Goal: Task Accomplishment & Management: Manage account settings

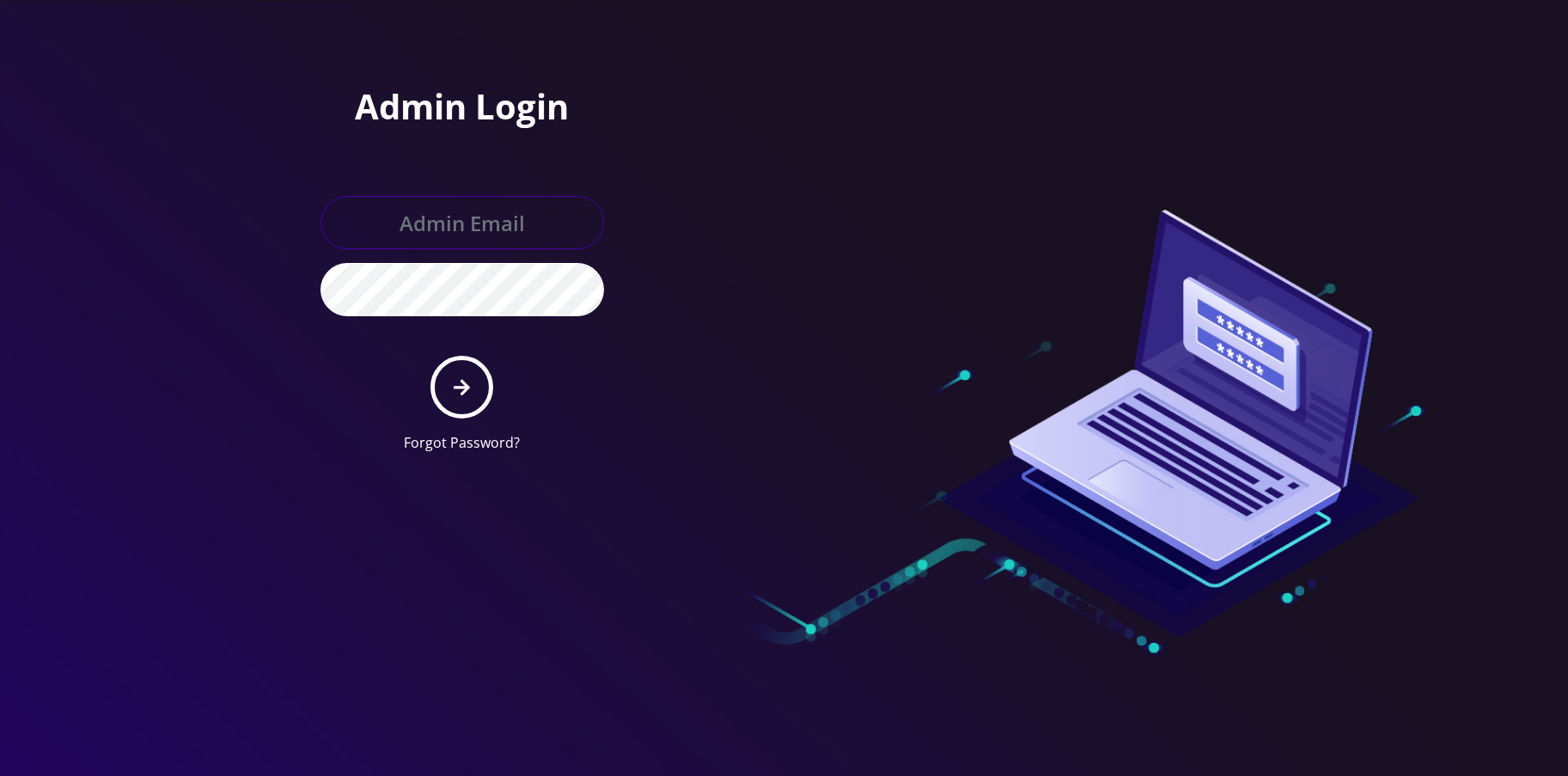
type input "allchoiceconnect@britewireless.com"
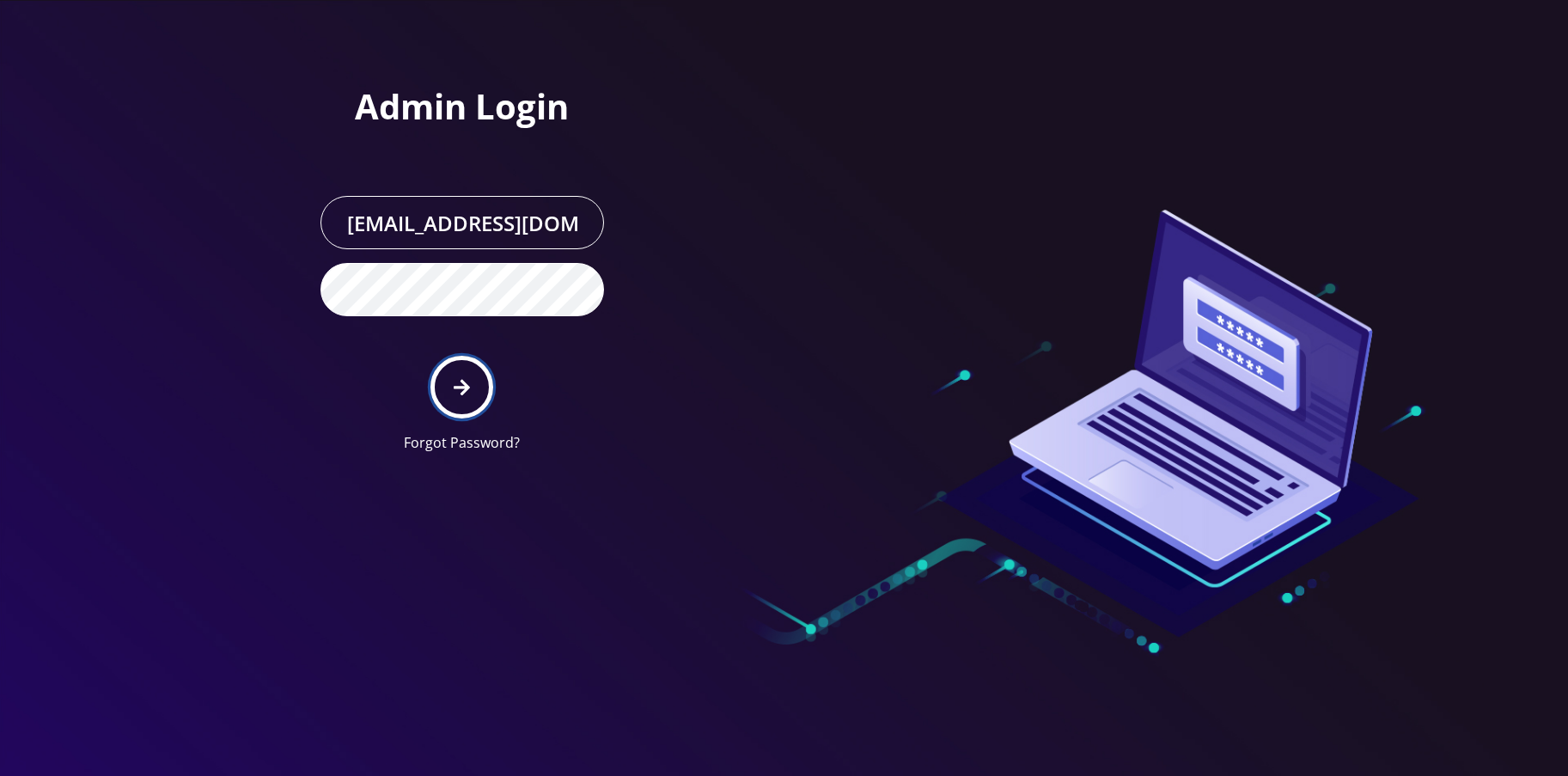
click at [475, 376] on button "submit" at bounding box center [462, 387] width 63 height 63
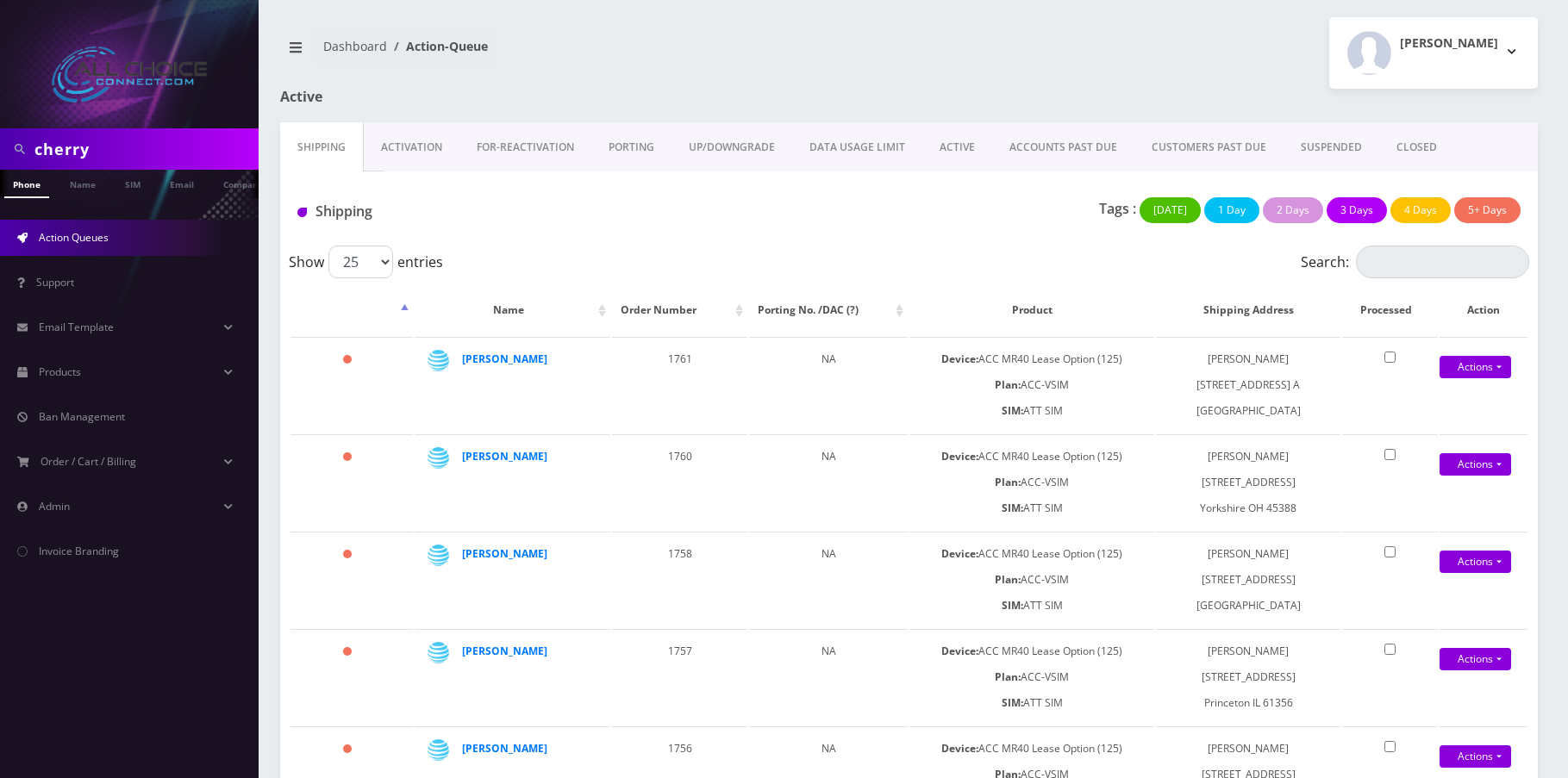
click at [36, 137] on input "cherry" at bounding box center [145, 149] width 220 height 33
type input "hol"
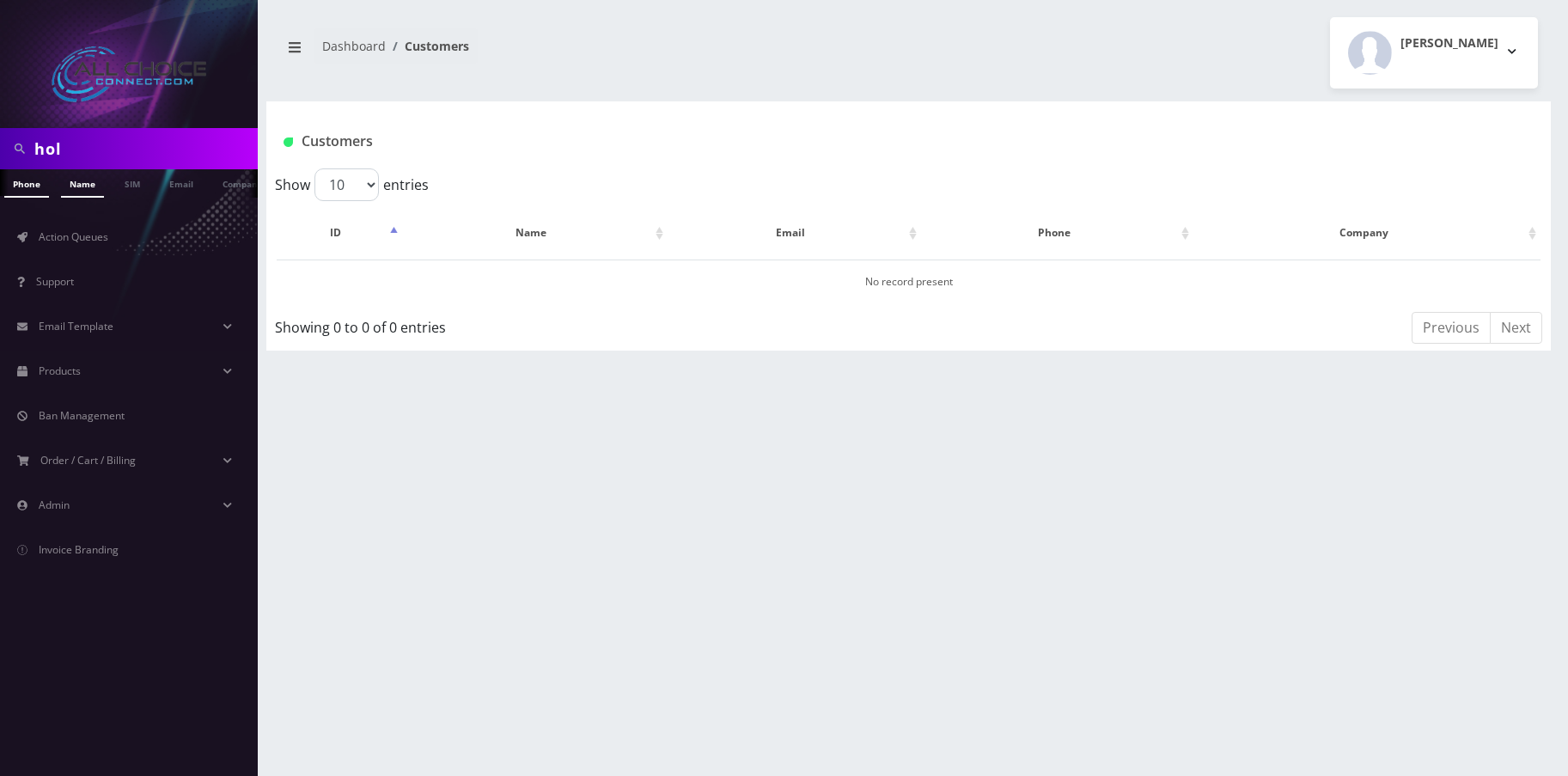
click at [85, 185] on link "Name" at bounding box center [82, 183] width 43 height 28
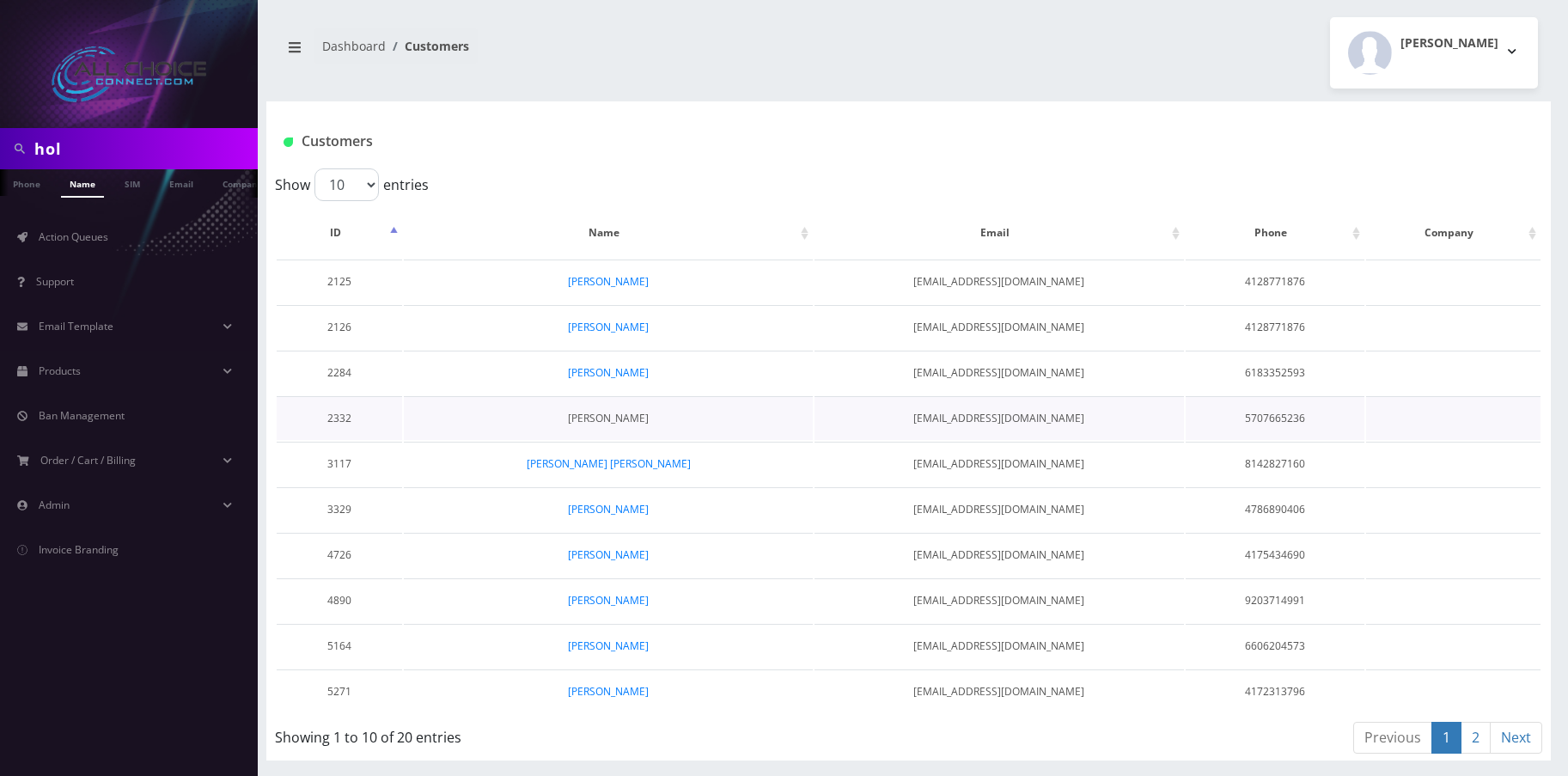
click at [640, 416] on link "LINDSEY HOLBROOK" at bounding box center [608, 418] width 80 height 15
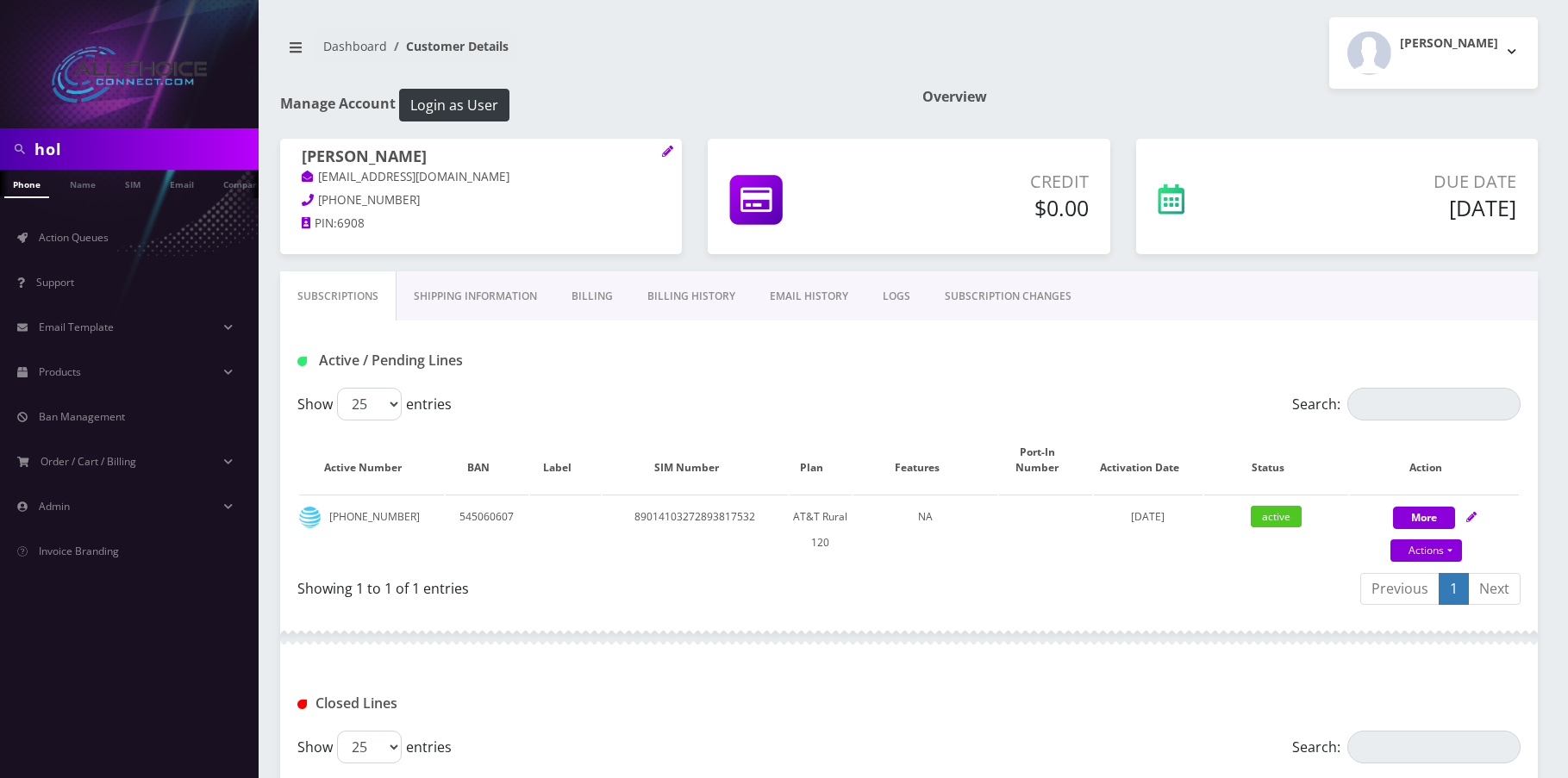
click at [591, 290] on link "Billing" at bounding box center [591, 296] width 76 height 50
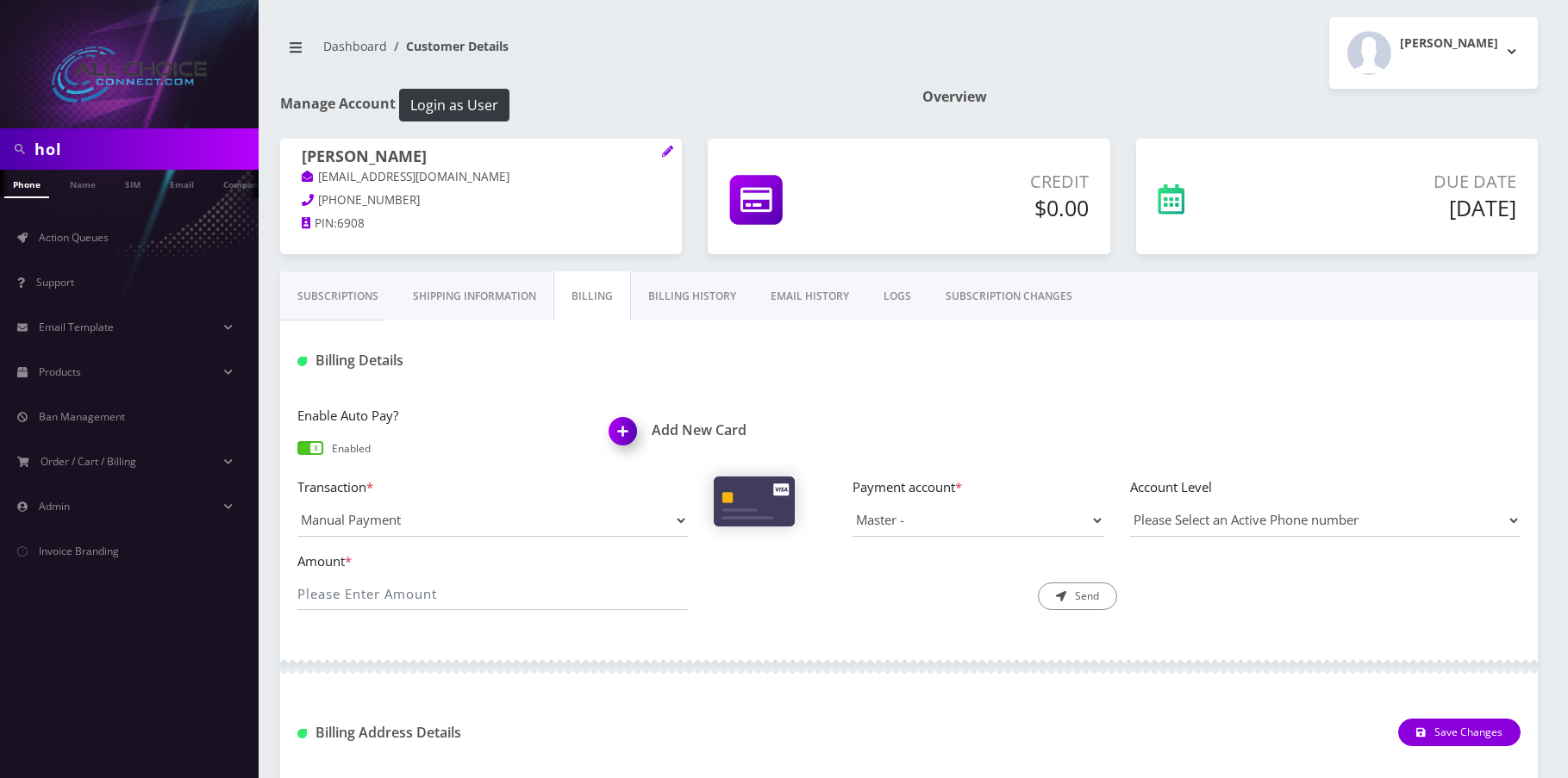
click at [695, 297] on link "Billing History" at bounding box center [691, 296] width 122 height 50
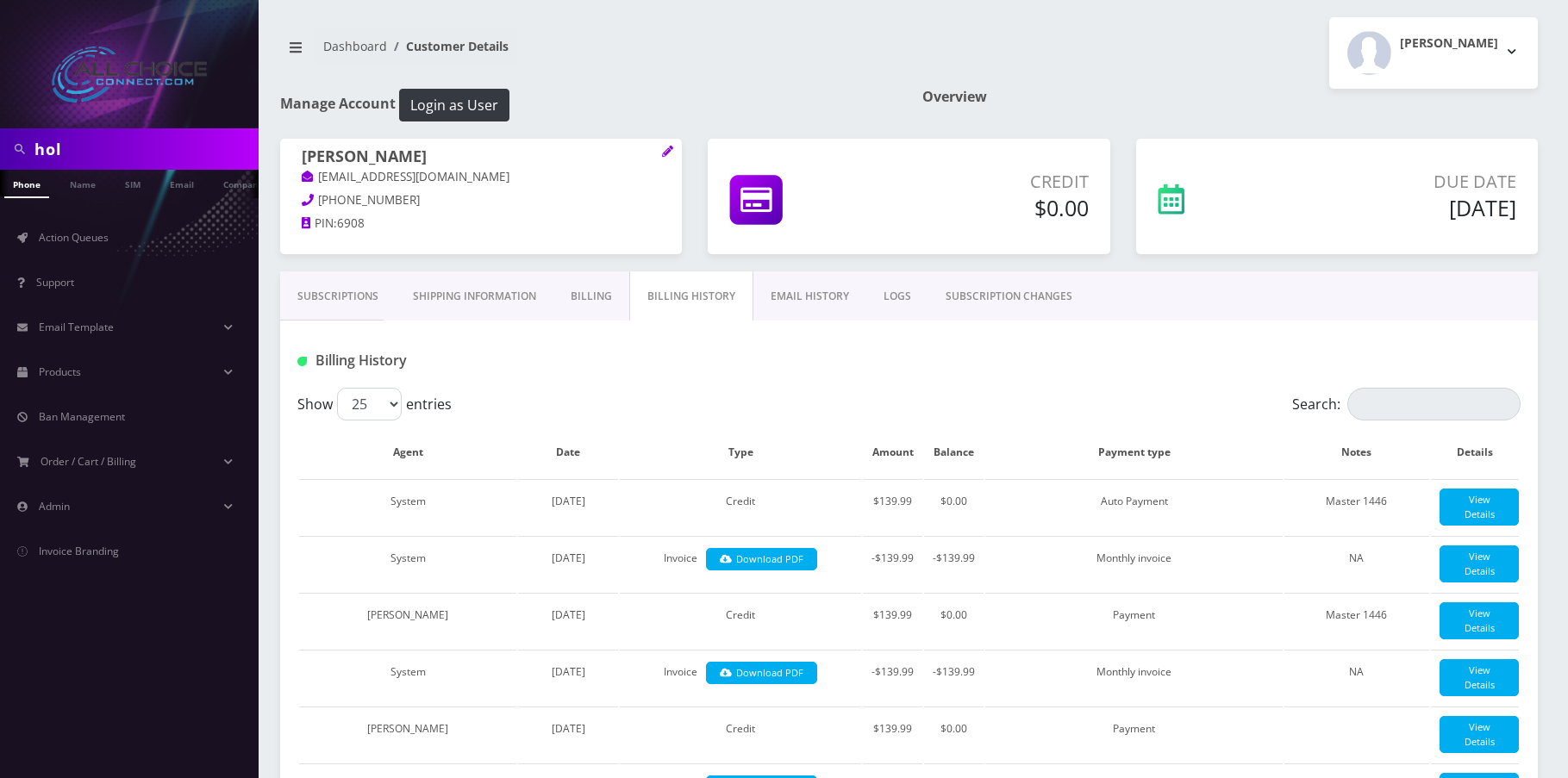
click at [61, 149] on input "hol" at bounding box center [145, 149] width 220 height 33
click at [68, 141] on input "hol" at bounding box center [145, 149] width 220 height 33
type input "roger"
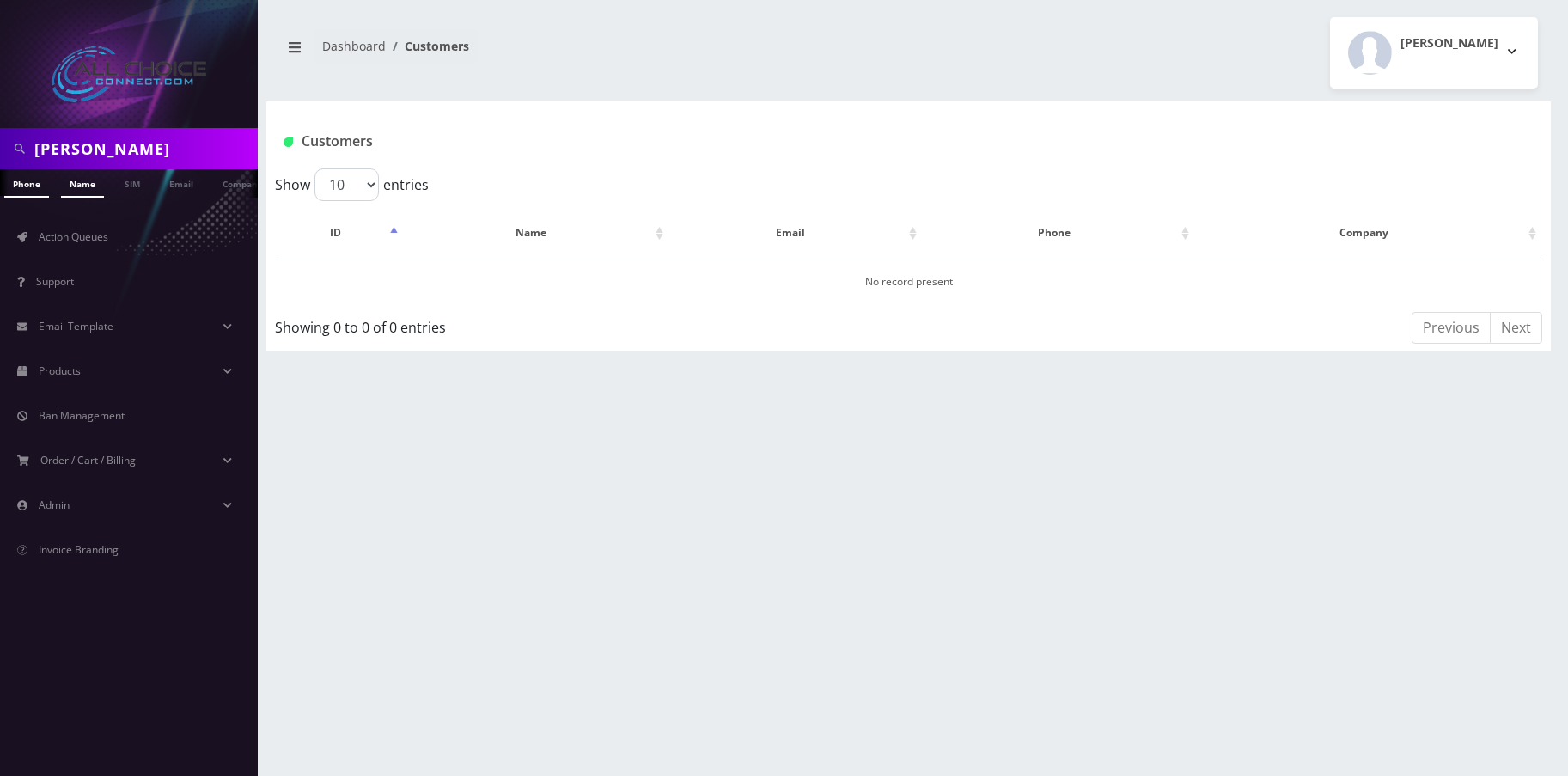
click at [91, 193] on link "Name" at bounding box center [82, 183] width 43 height 28
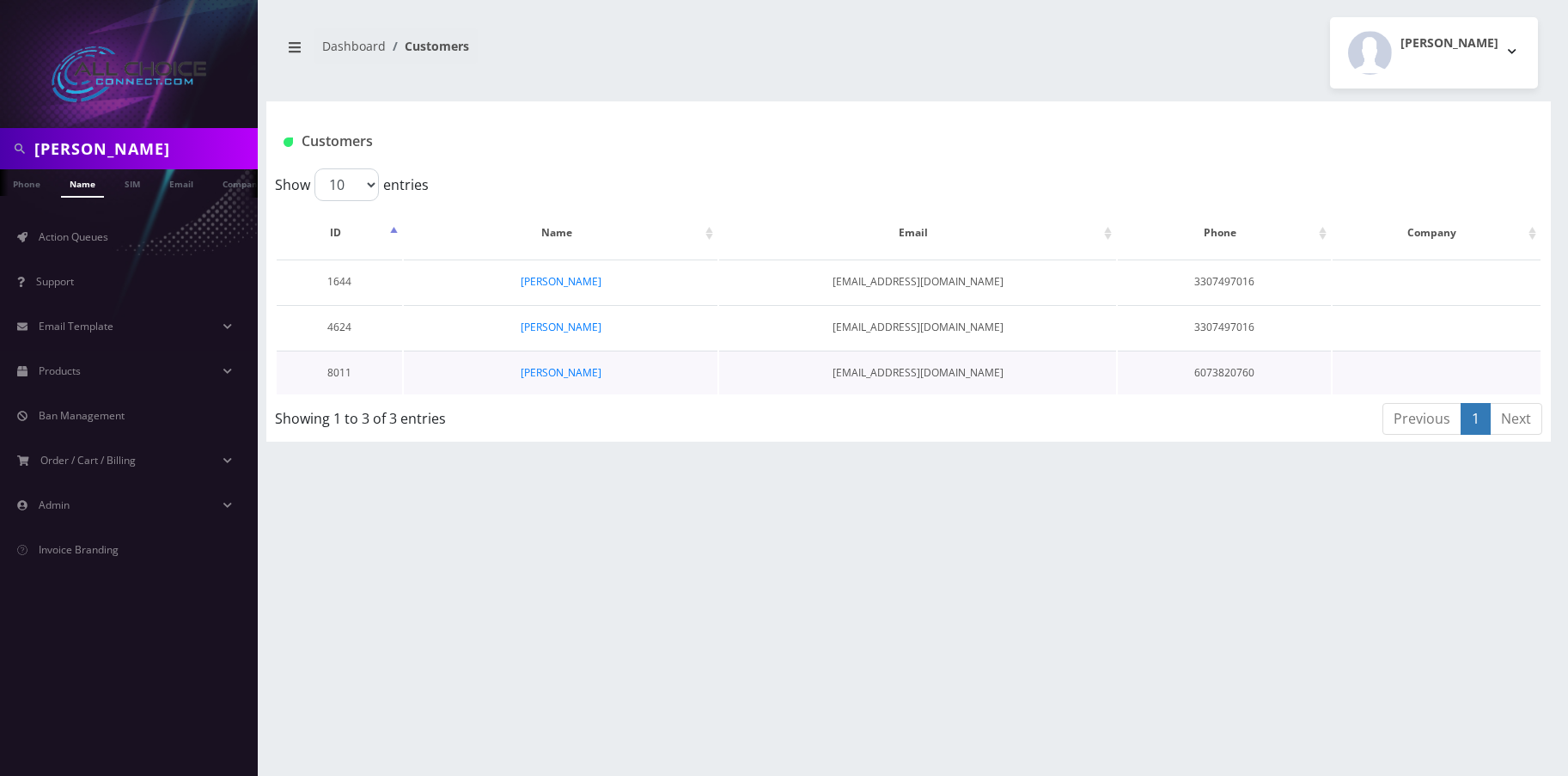
click at [576, 365] on td "[PERSON_NAME]" at bounding box center [560, 373] width 314 height 44
click at [580, 377] on link "[PERSON_NAME]" at bounding box center [561, 372] width 80 height 15
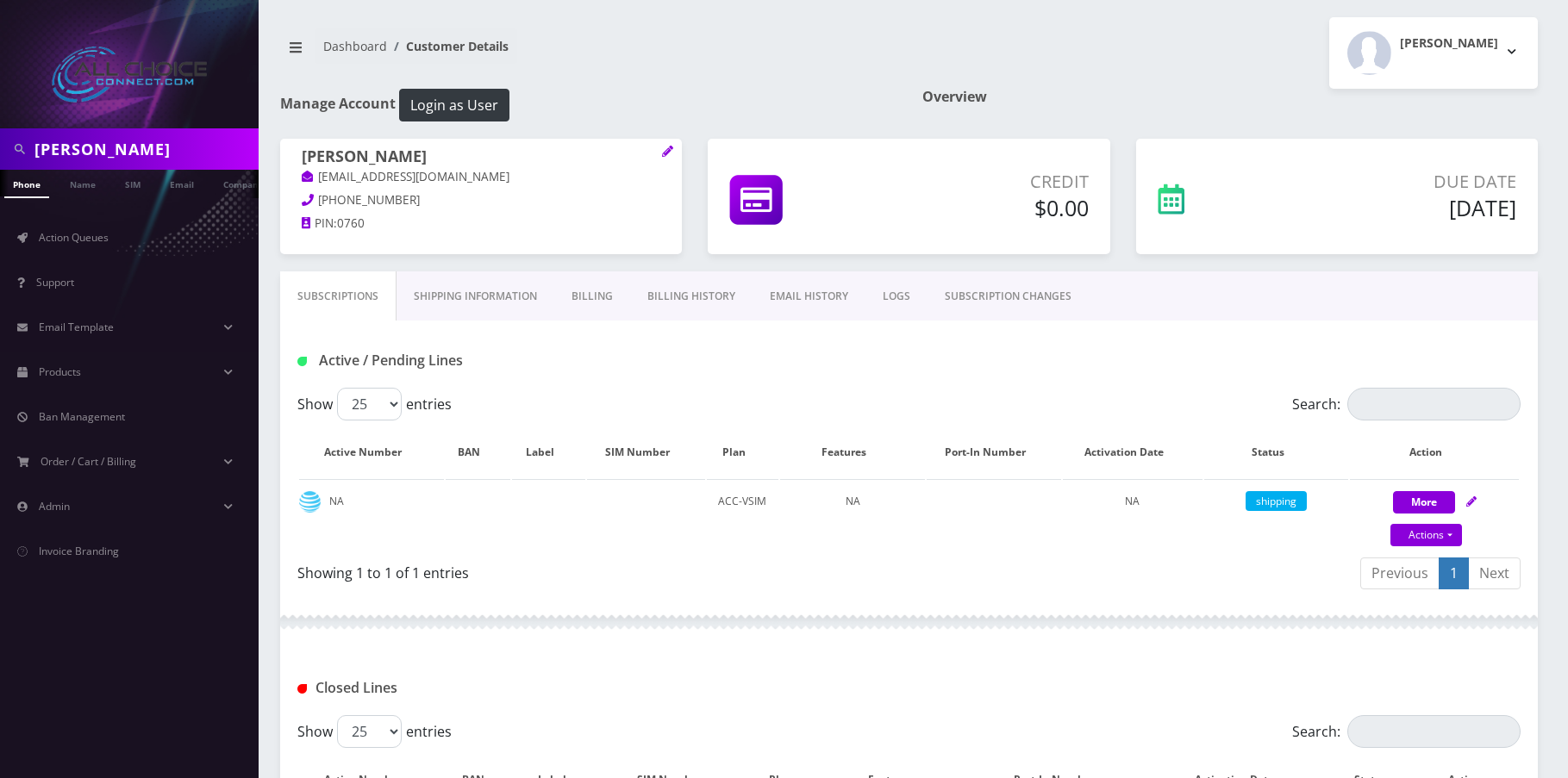
click at [693, 294] on link "Billing History" at bounding box center [690, 296] width 122 height 50
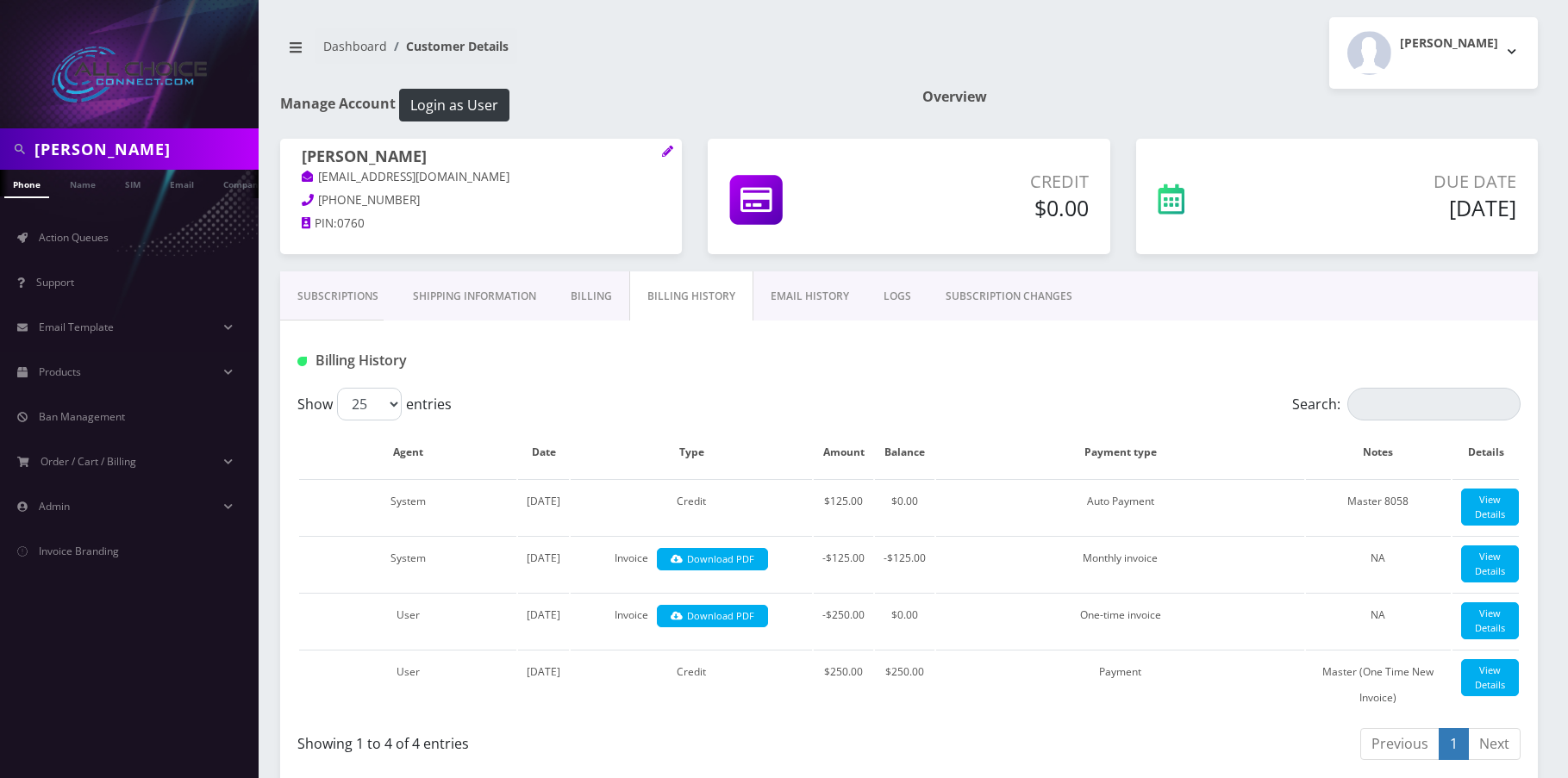
click at [605, 294] on link "Billing" at bounding box center [591, 296] width 76 height 50
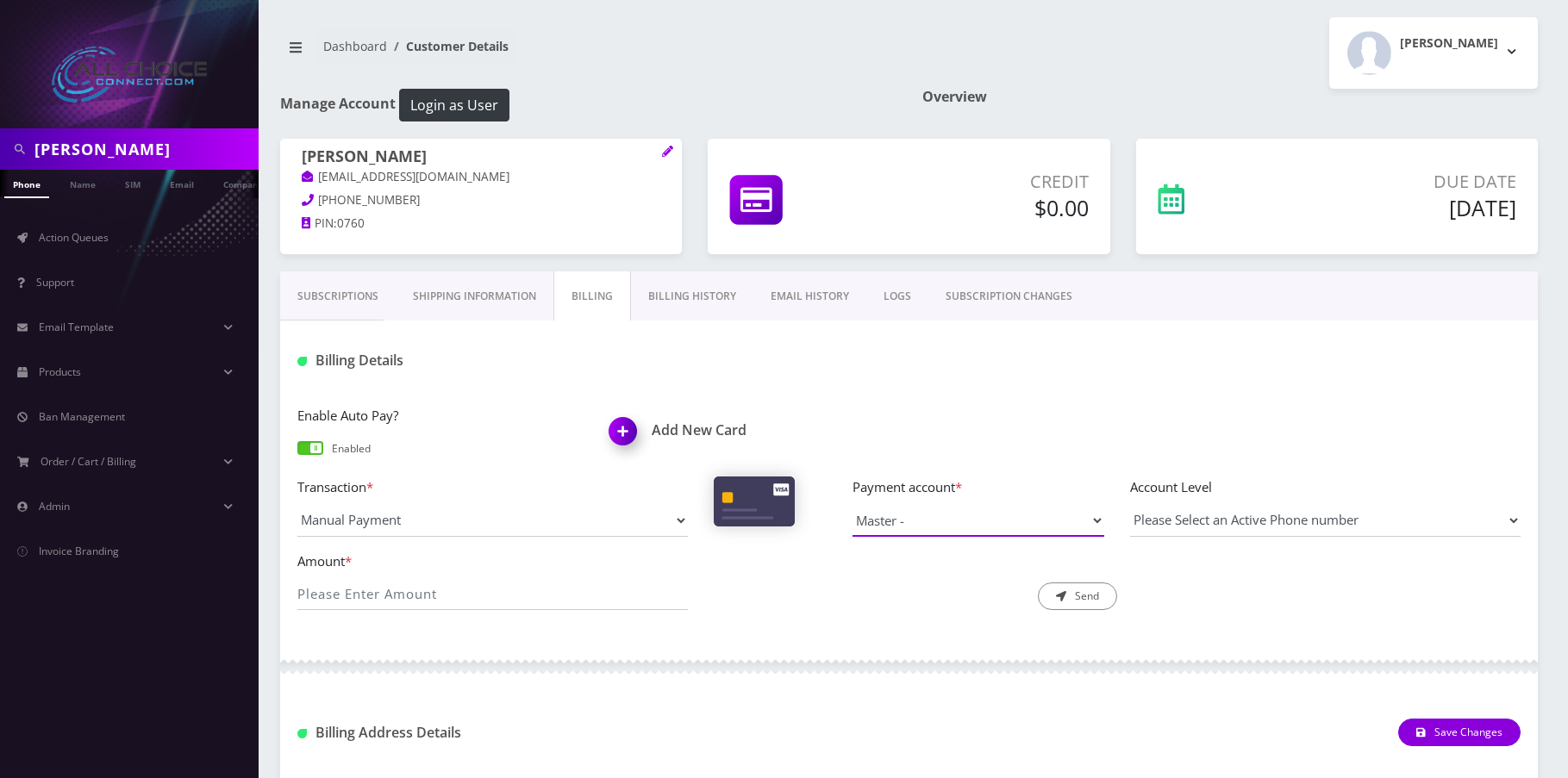
click at [1050, 510] on select "Master -" at bounding box center [978, 520] width 251 height 33
click at [629, 427] on img at bounding box center [625, 436] width 50 height 50
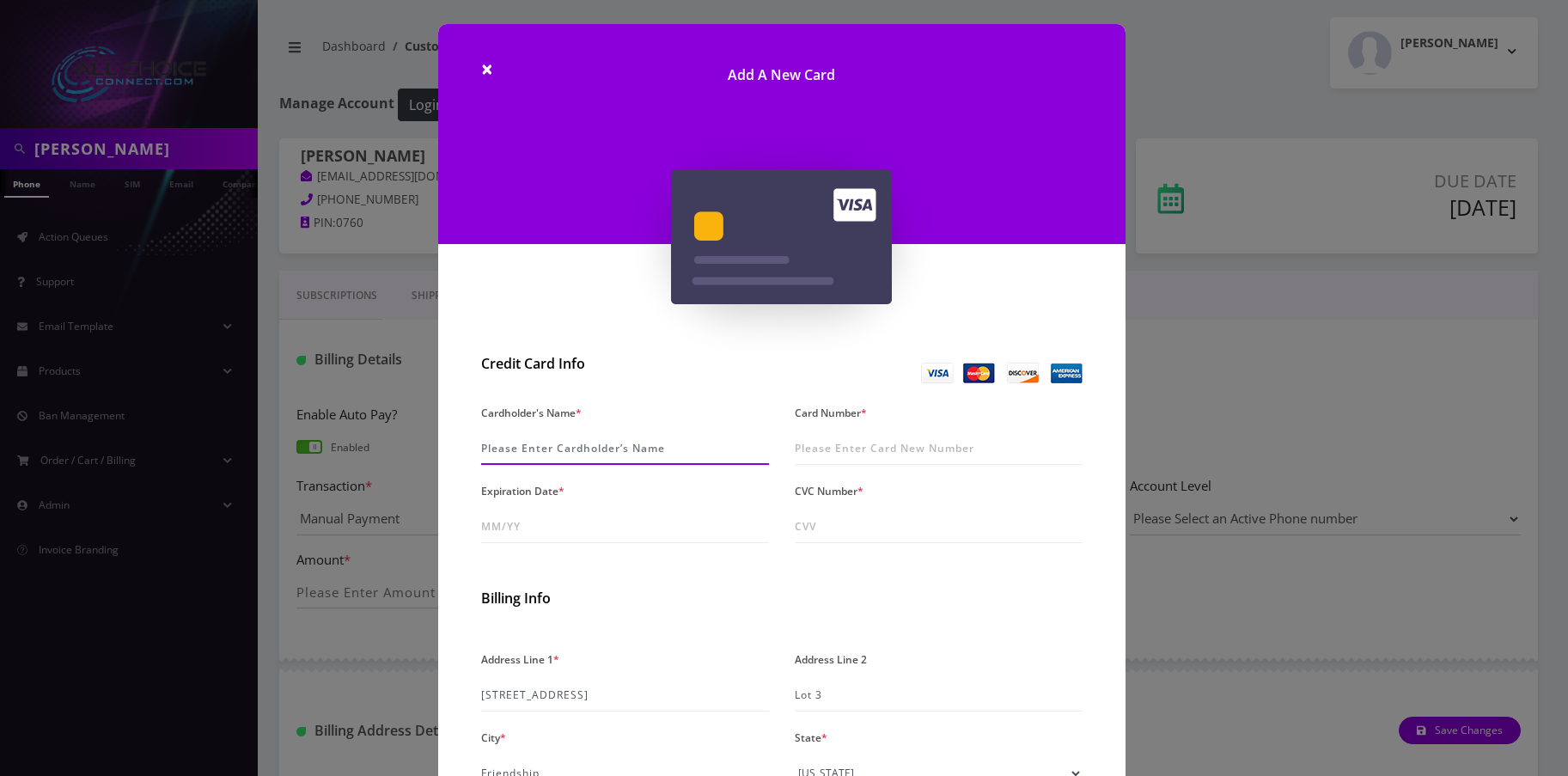
drag, startPoint x: 522, startPoint y: 445, endPoint x: 534, endPoint y: 434, distance: 16.3
click at [522, 445] on input "Cardholder's Name *" at bounding box center [624, 449] width 288 height 33
type input "Roger Holbrook"
click at [807, 445] on input "Card Number *" at bounding box center [938, 449] width 288 height 33
type input "4730 4900 0732 1211"
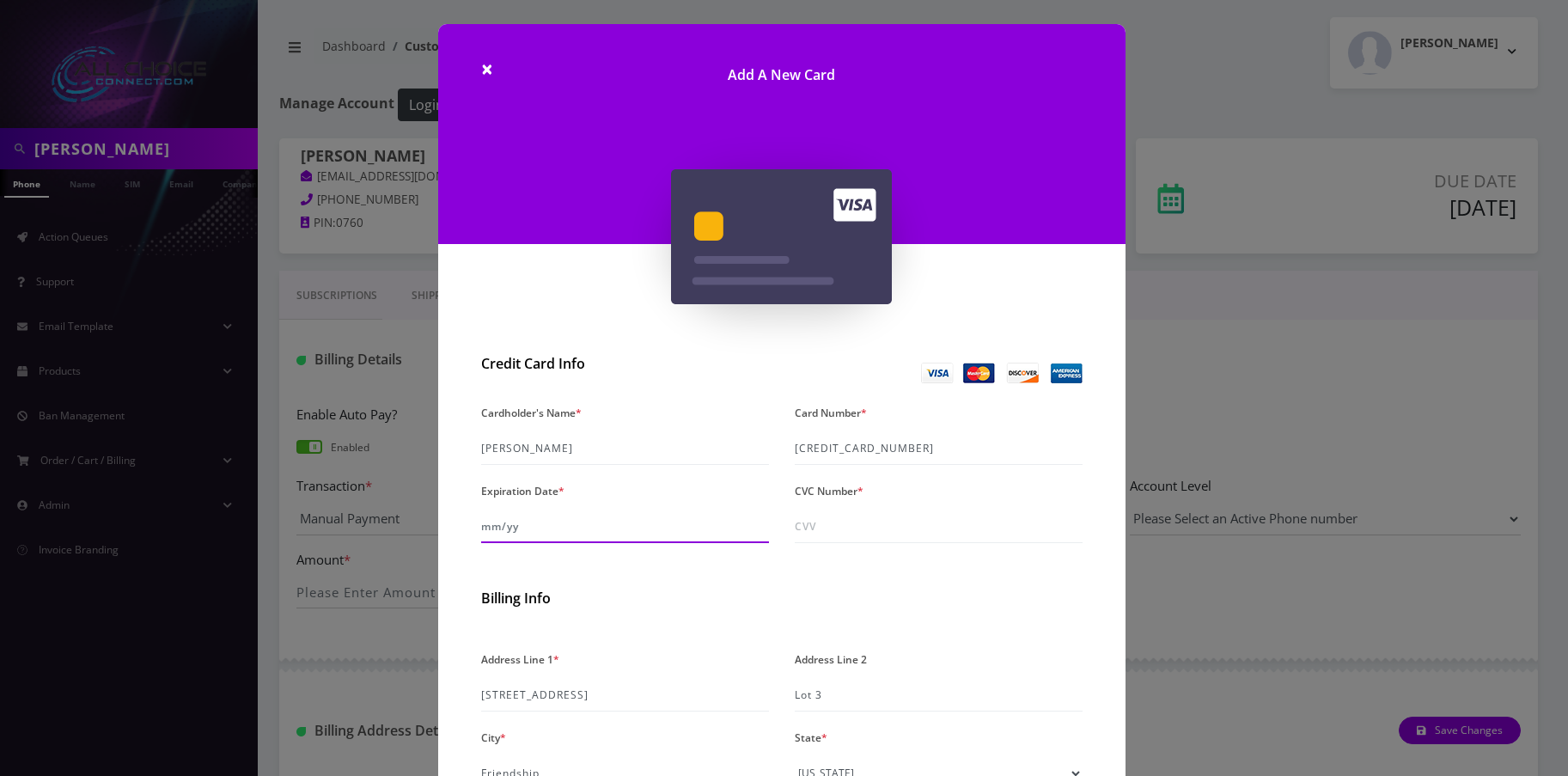
click at [489, 537] on input "Expiration Date *" at bounding box center [624, 526] width 288 height 33
type input "09/29"
click at [877, 508] on div "CVC Number *" at bounding box center [938, 511] width 314 height 64
click at [876, 524] on input "CVC Number *" at bounding box center [938, 526] width 288 height 33
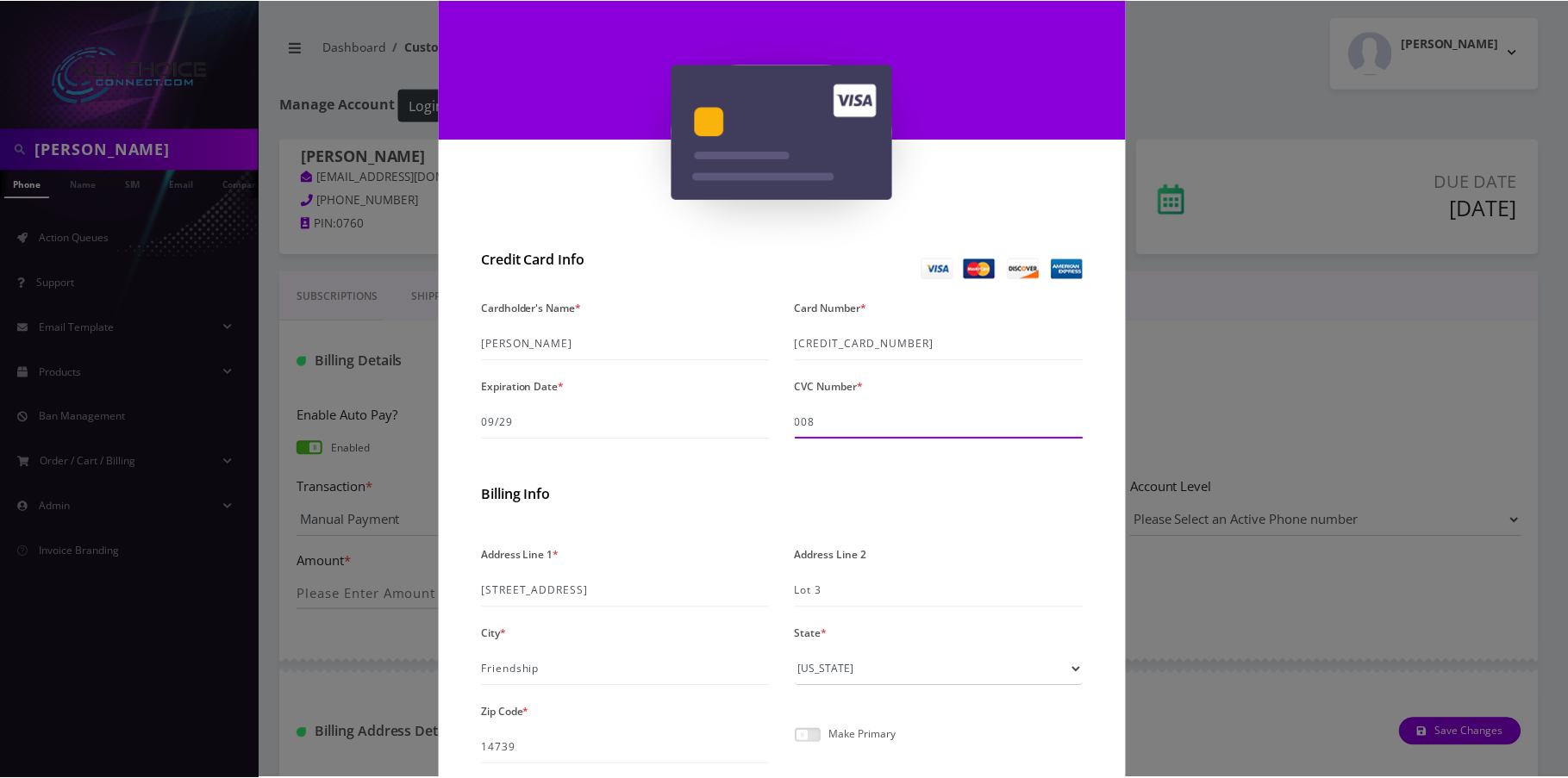
scroll to position [251, 0]
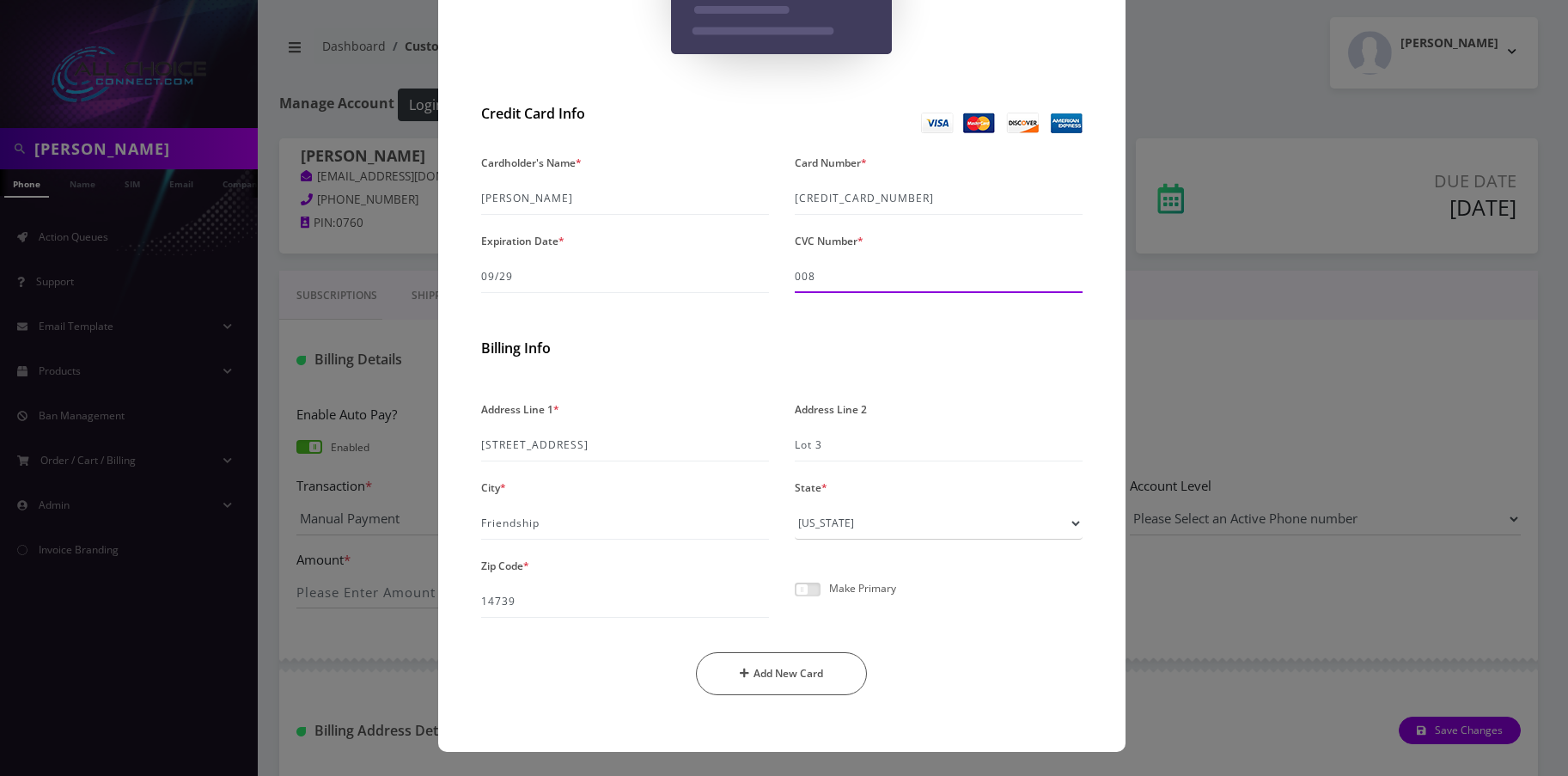
type input "008"
click at [803, 588] on span at bounding box center [807, 589] width 26 height 14
click at [795, 599] on input "checkbox" at bounding box center [795, 599] width 0 height 0
click at [805, 682] on button "Add New Card" at bounding box center [781, 673] width 171 height 43
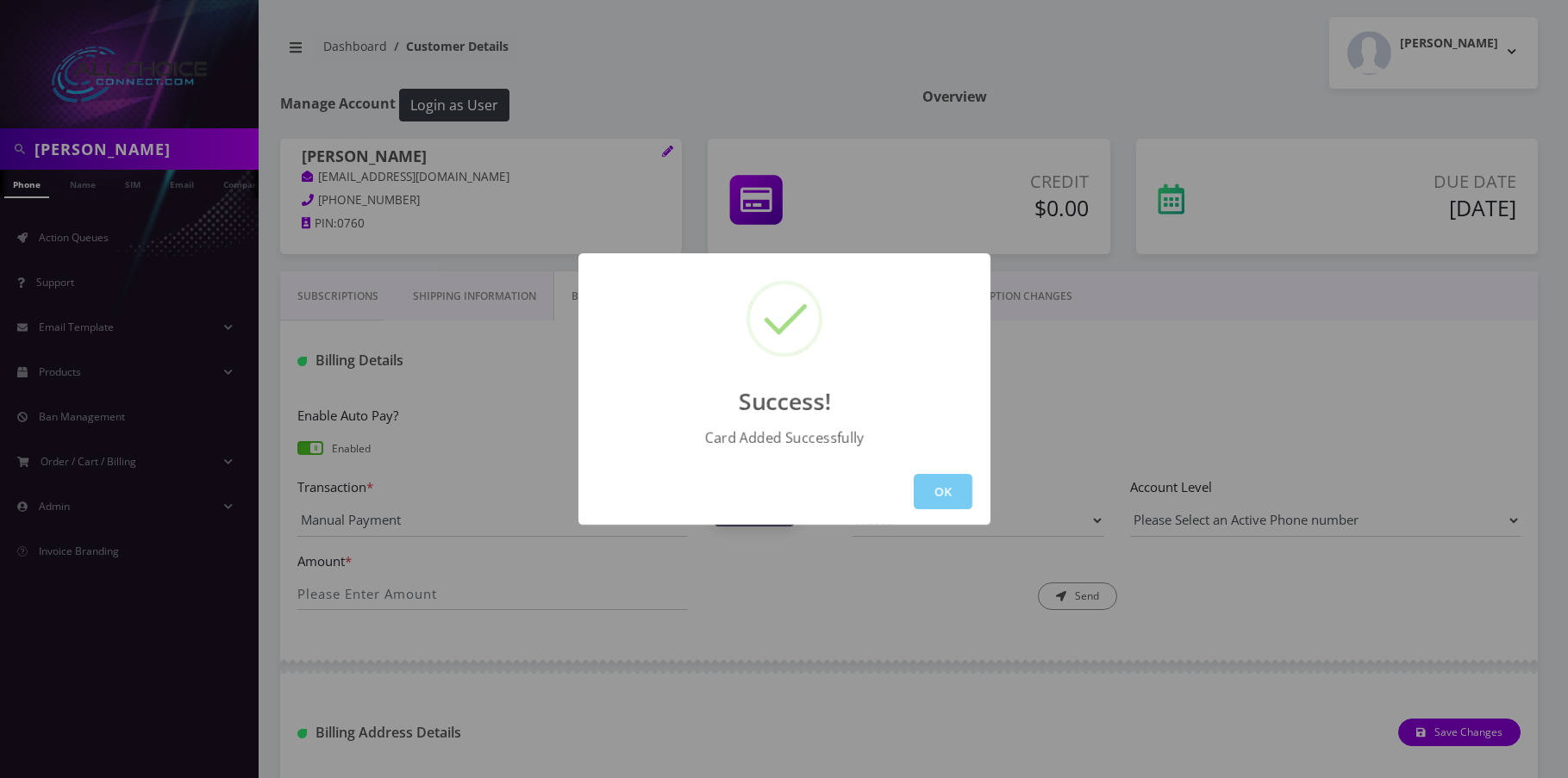
click at [965, 491] on button "OK" at bounding box center [943, 491] width 59 height 36
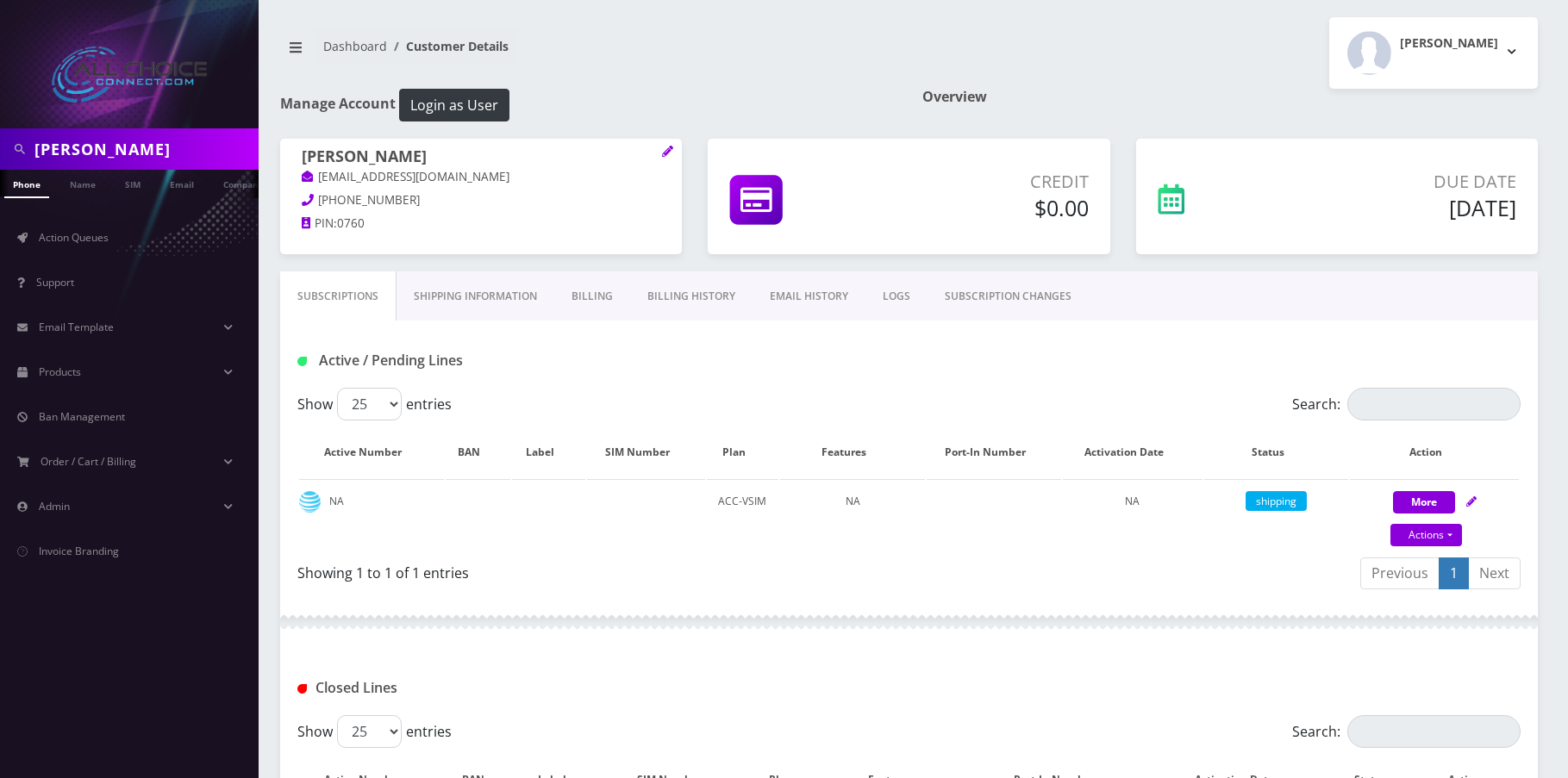
click at [75, 150] on input "[PERSON_NAME]" at bounding box center [145, 149] width 220 height 33
type input "[PERSON_NAME]"
click at [90, 192] on link "Name" at bounding box center [83, 183] width 43 height 28
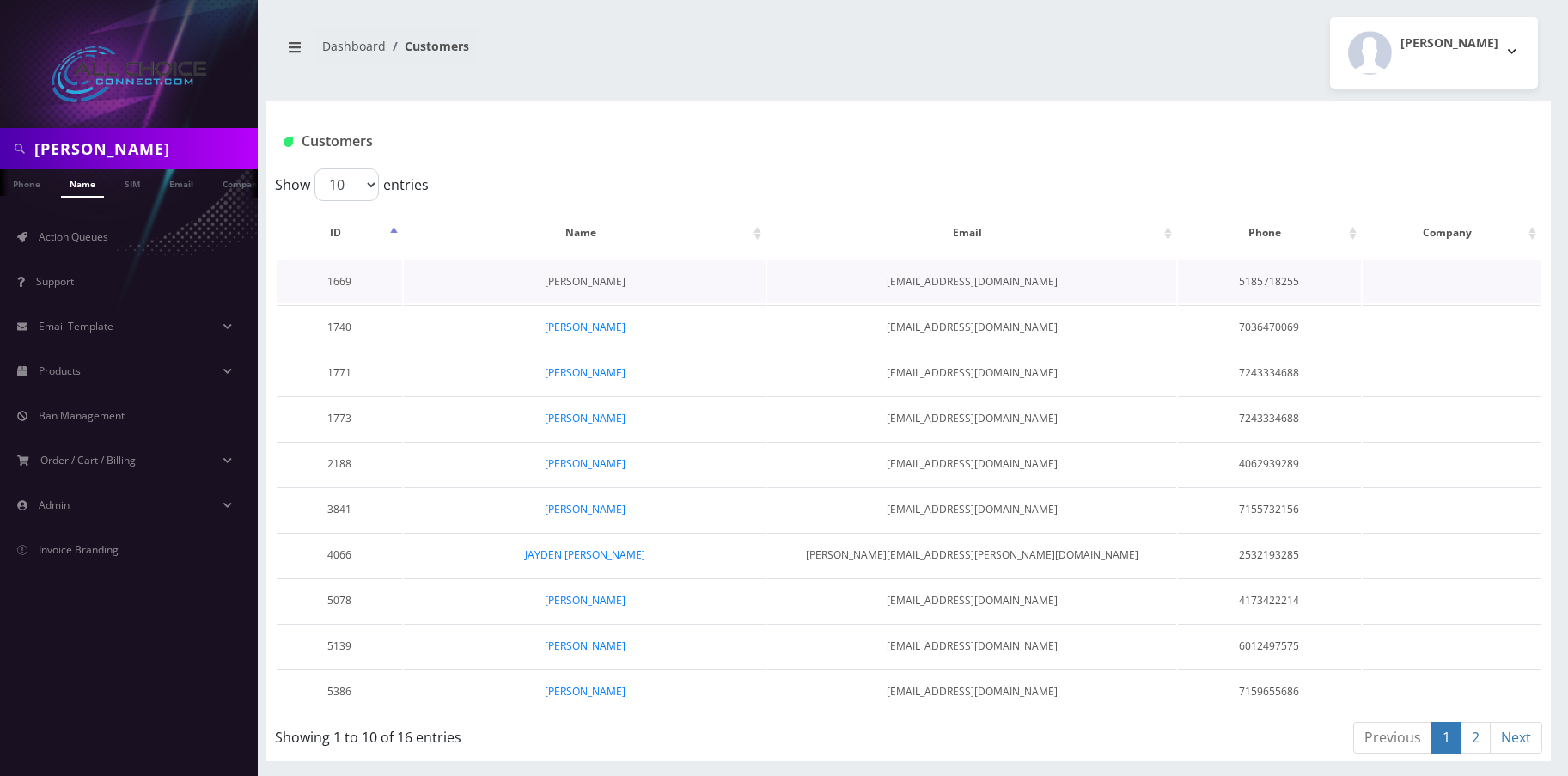
click at [595, 278] on link "[PERSON_NAME]" at bounding box center [585, 282] width 80 height 15
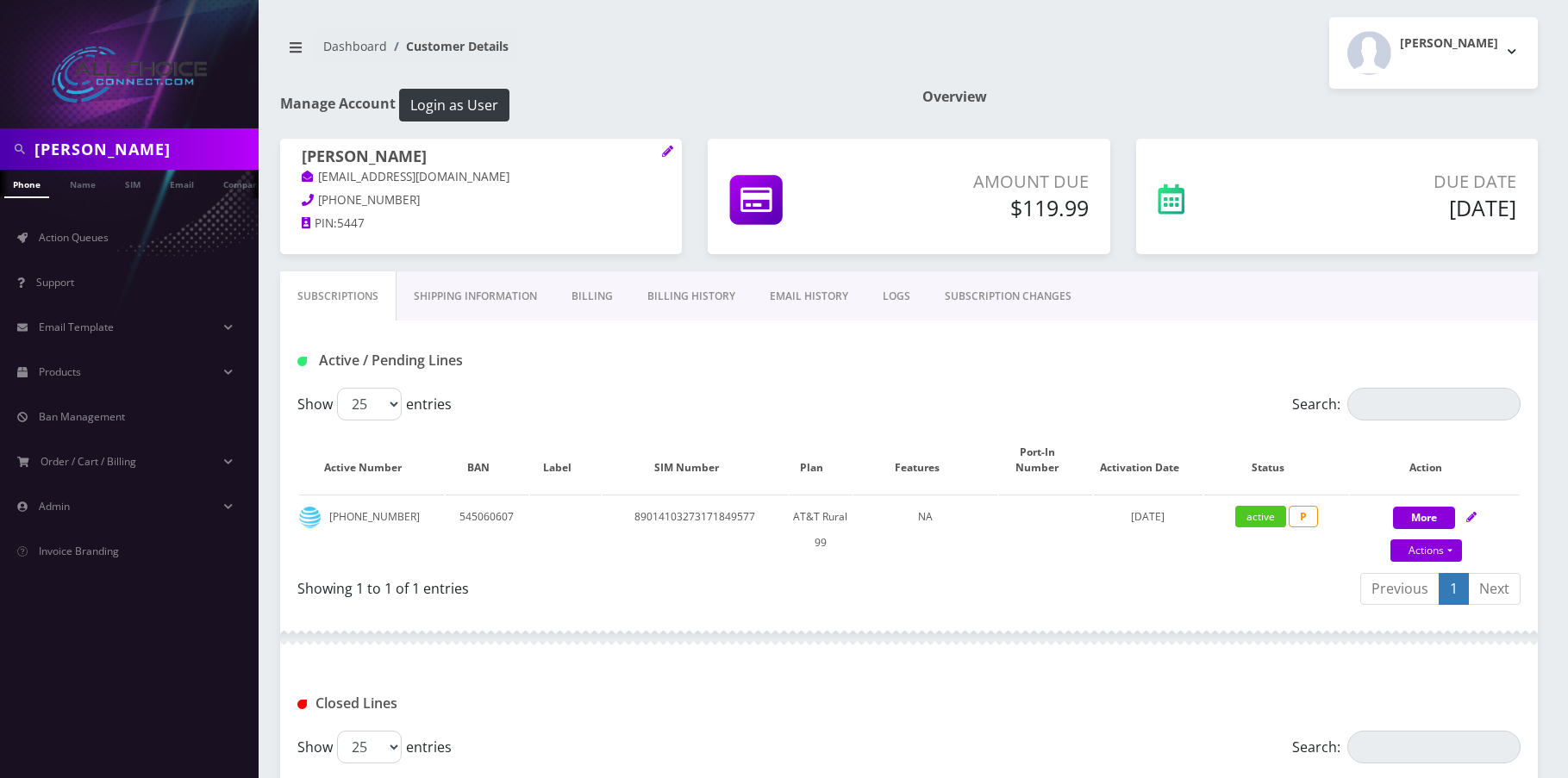
click at [592, 293] on link "Billing" at bounding box center [591, 296] width 76 height 50
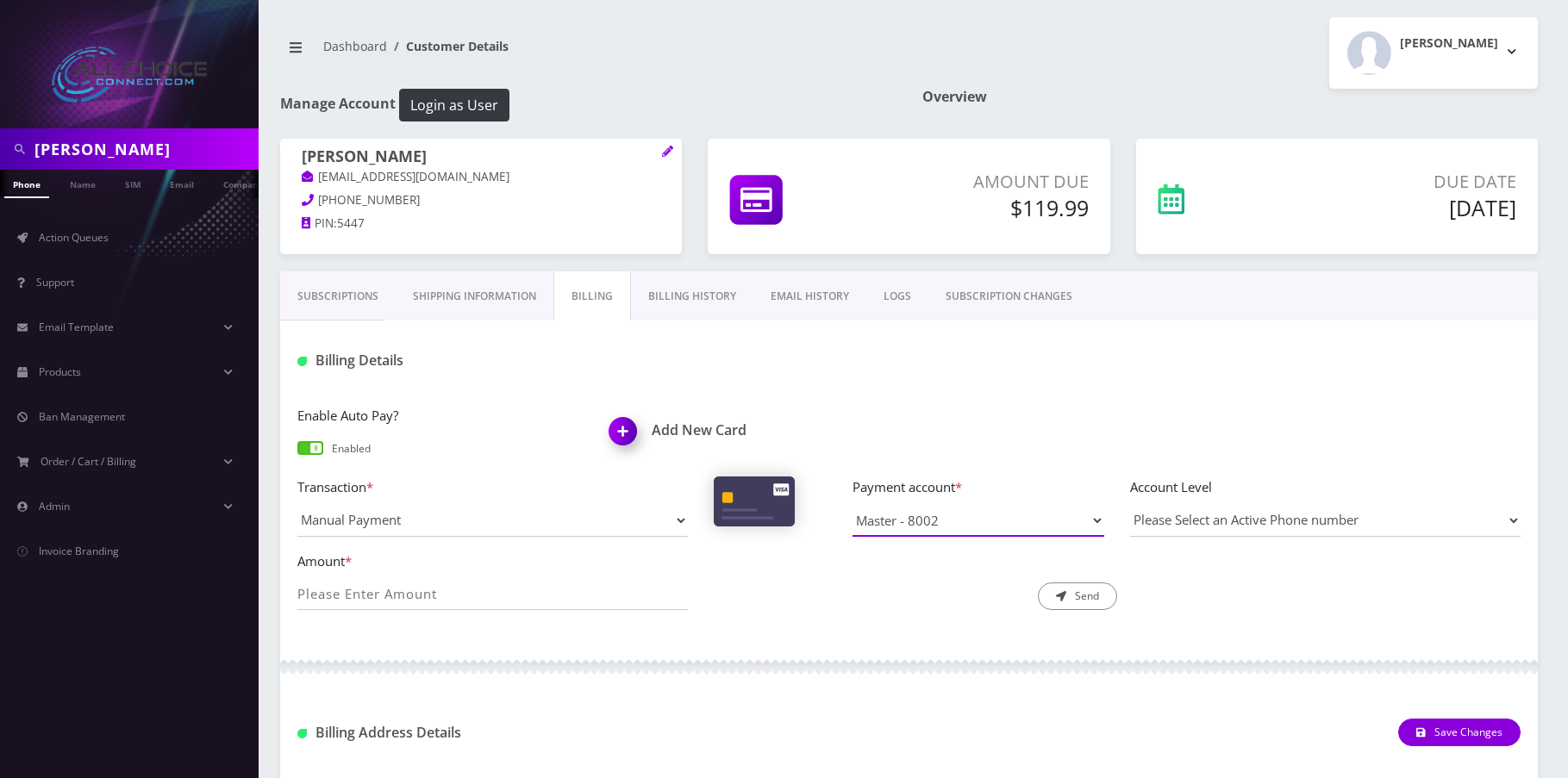
click at [970, 523] on select "Master - 8002" at bounding box center [978, 520] width 251 height 33
click at [623, 441] on img at bounding box center [625, 436] width 50 height 50
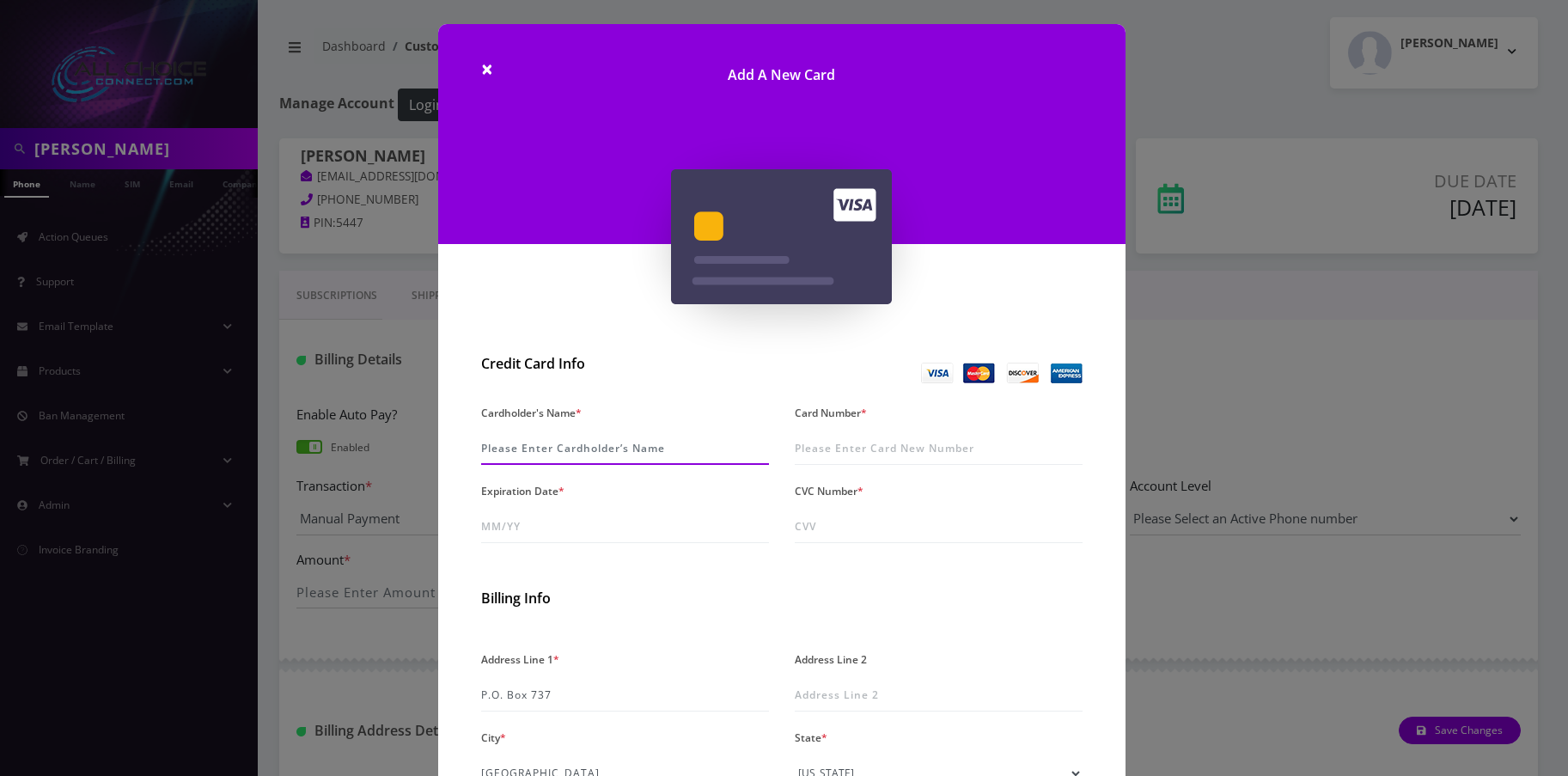
click at [553, 463] on div "Cardholder's Name *" at bounding box center [624, 432] width 314 height 64
type input "[PERSON_NAME]"
type input "4315 0375 4413 8864"
click at [523, 530] on input "Expiration Date *" at bounding box center [624, 526] width 288 height 33
type input "07/29"
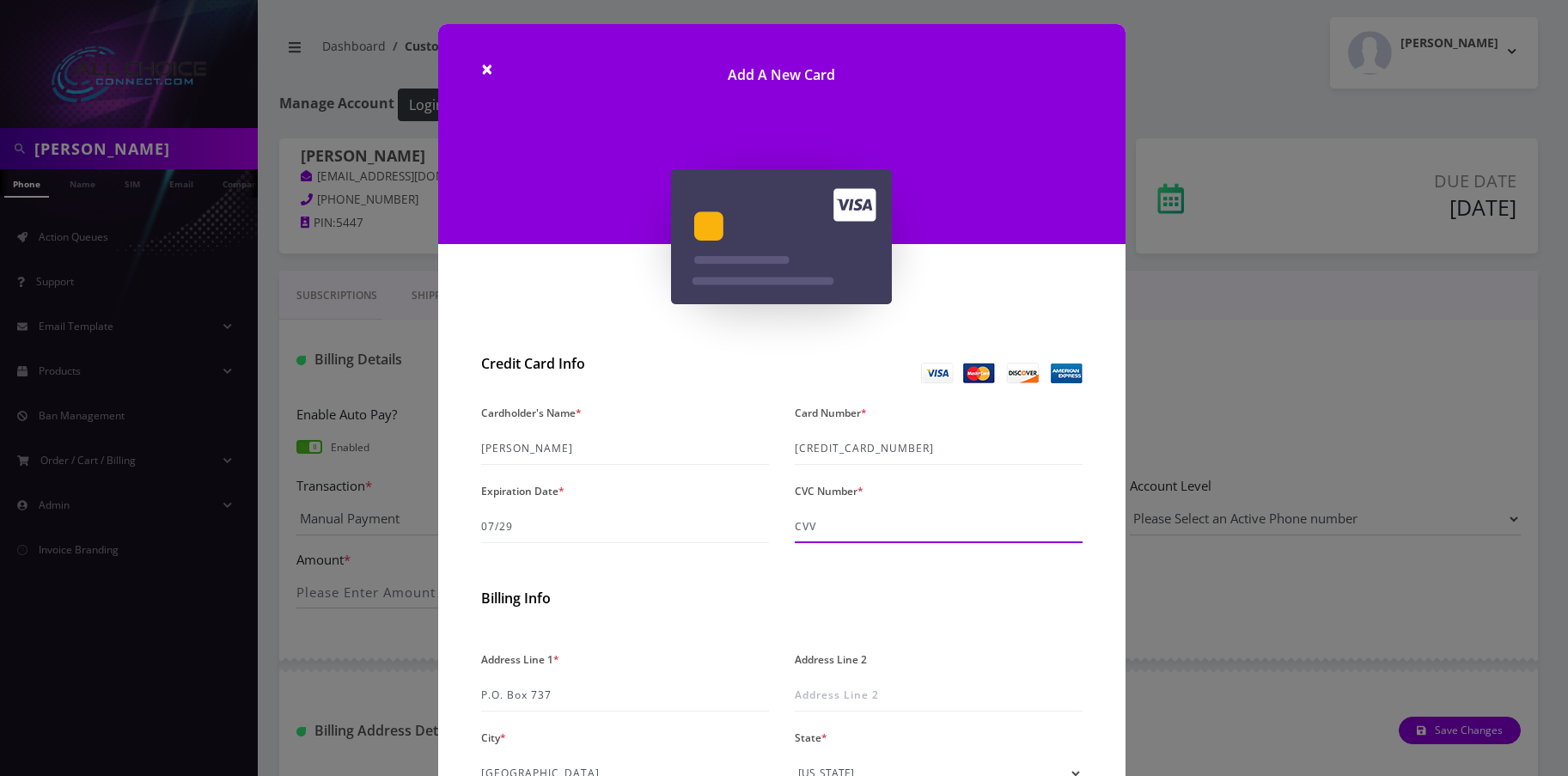
click at [831, 531] on input "CVC Number *" at bounding box center [938, 526] width 288 height 33
type input "2"
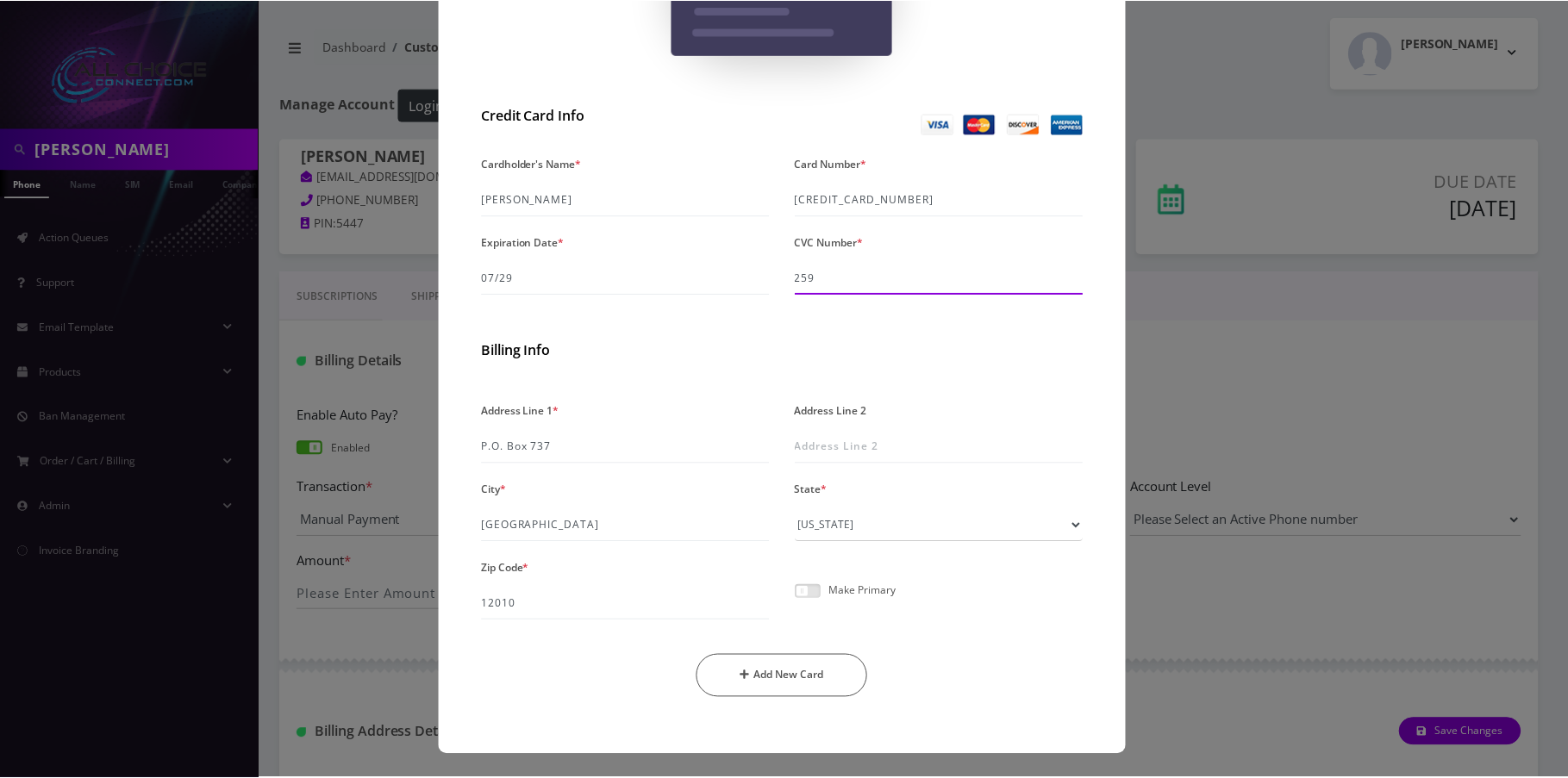
scroll to position [251, 0]
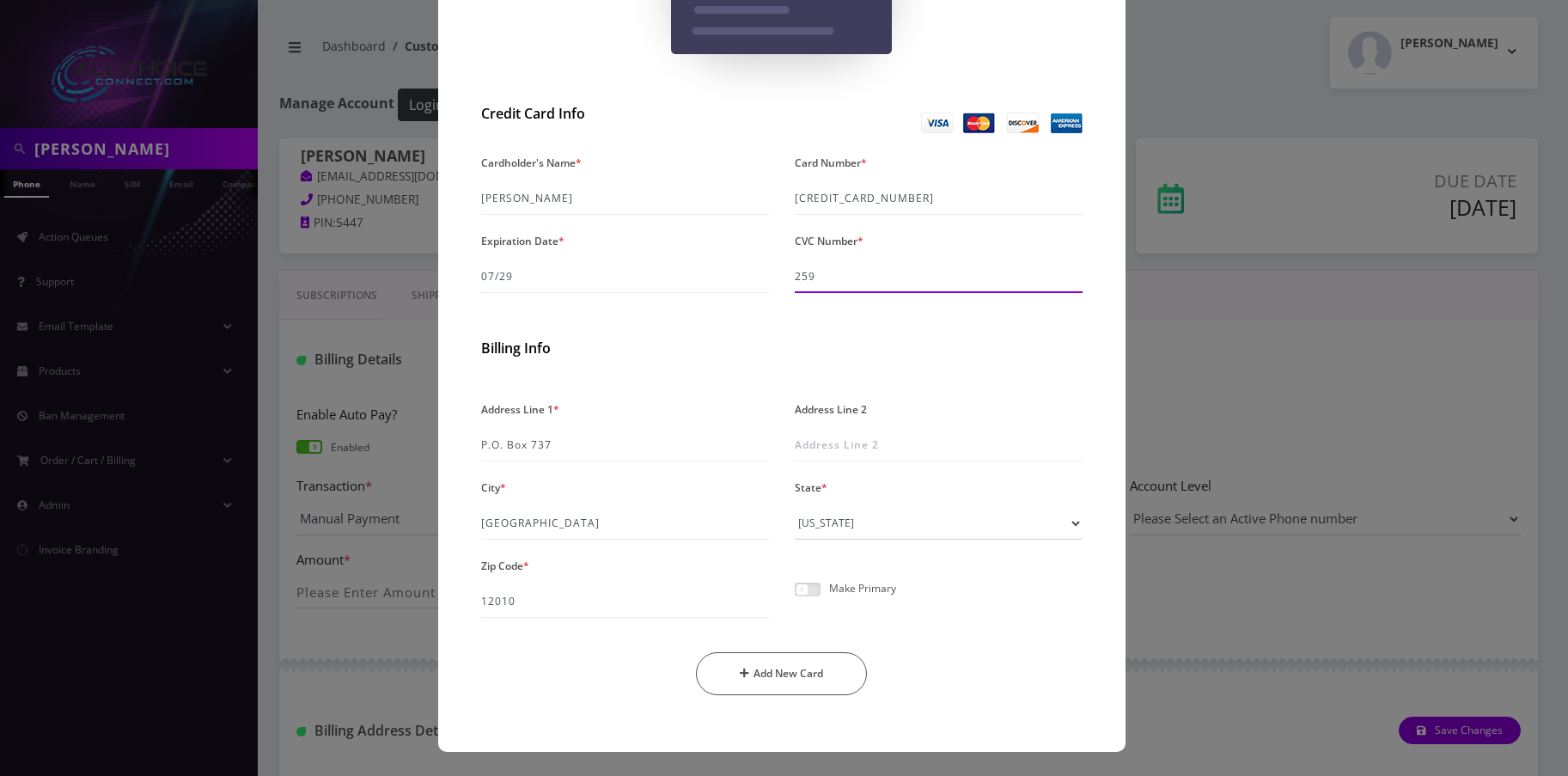
type input "259"
drag, startPoint x: 921, startPoint y: 201, endPoint x: 720, endPoint y: 180, distance: 202.1
click at [720, 180] on div "Cardholder's Name * Andy Hallenbeck Card Number * 4315 0375 4413 8864 Expiratio…" at bounding box center [782, 228] width 627 height 156
click at [808, 582] on span at bounding box center [807, 589] width 26 height 14
click at [795, 599] on input "checkbox" at bounding box center [795, 599] width 0 height 0
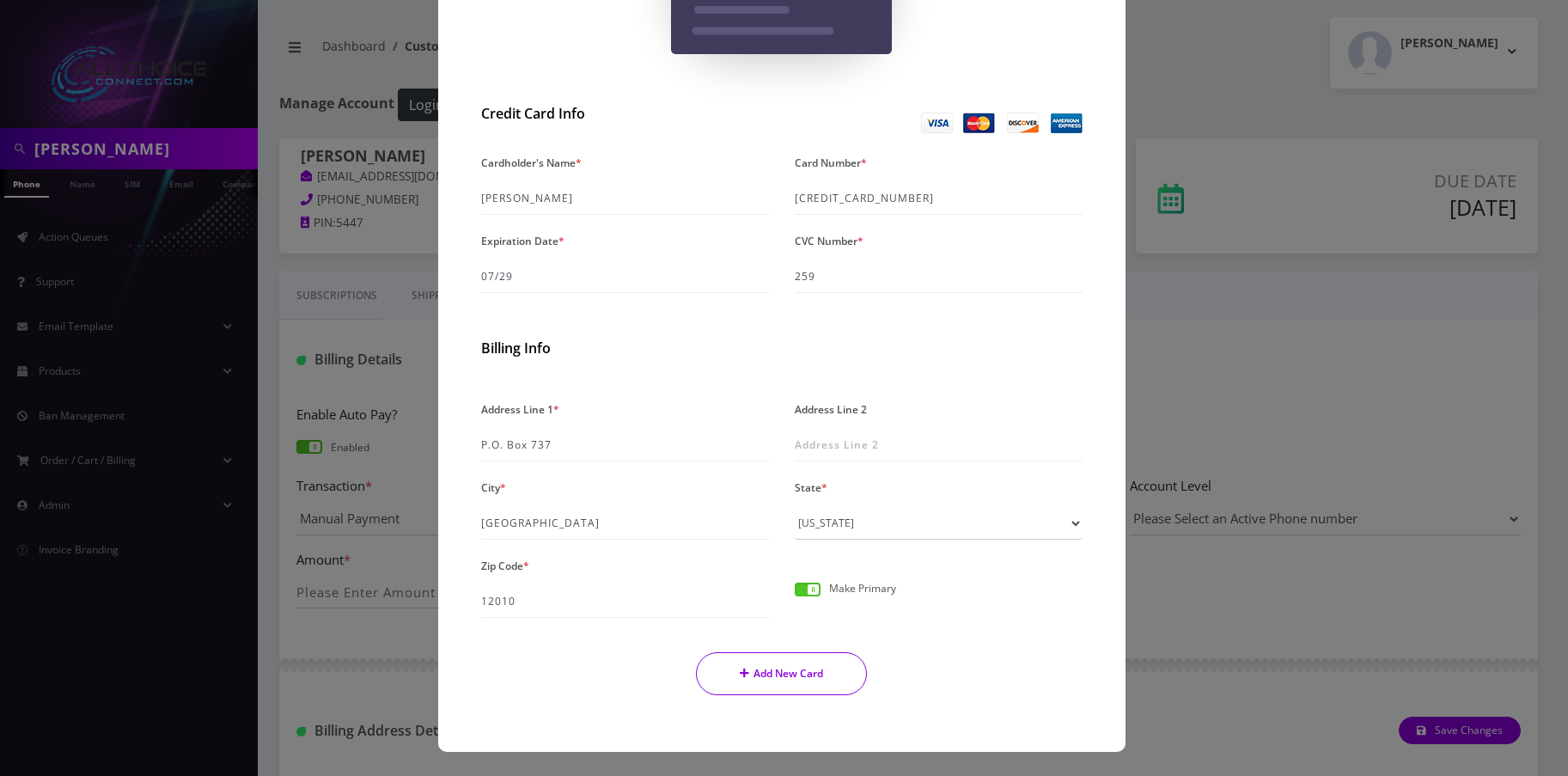
click at [800, 674] on button "Add New Card" at bounding box center [781, 673] width 171 height 43
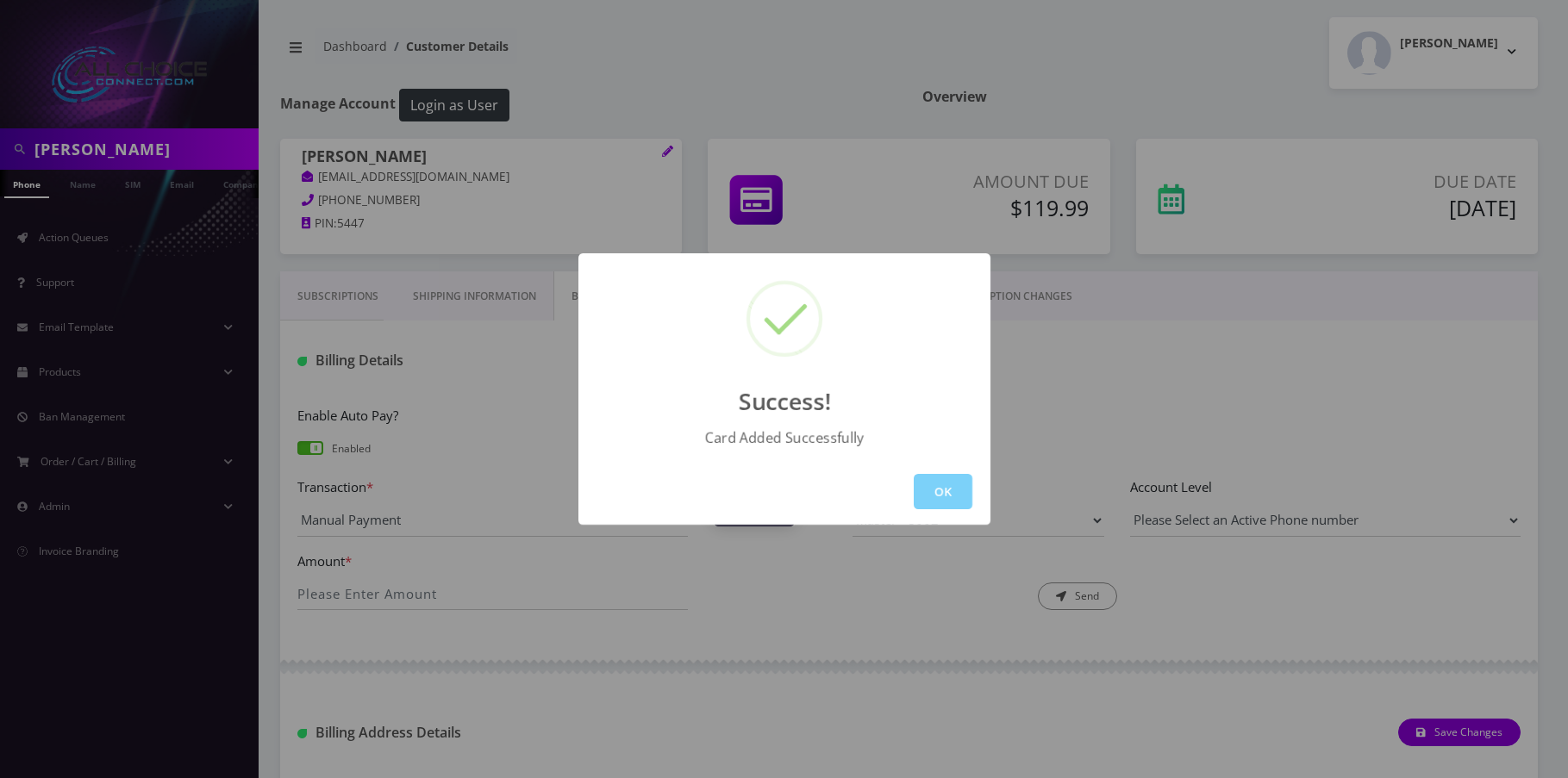
drag, startPoint x: 941, startPoint y: 503, endPoint x: 941, endPoint y: 494, distance: 9.0
click at [941, 496] on button "OK" at bounding box center [943, 491] width 59 height 36
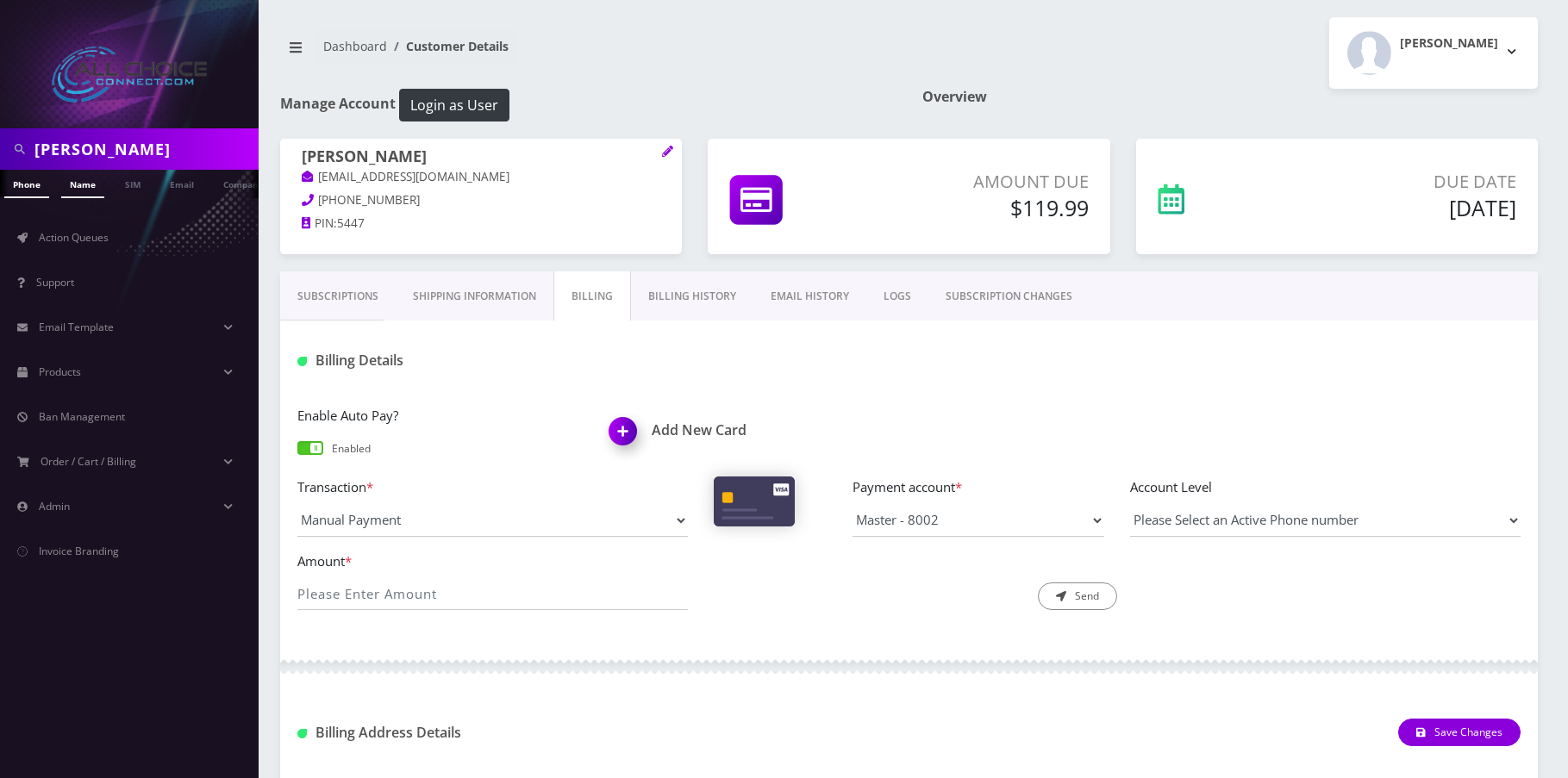
click at [88, 183] on link "Name" at bounding box center [83, 183] width 43 height 28
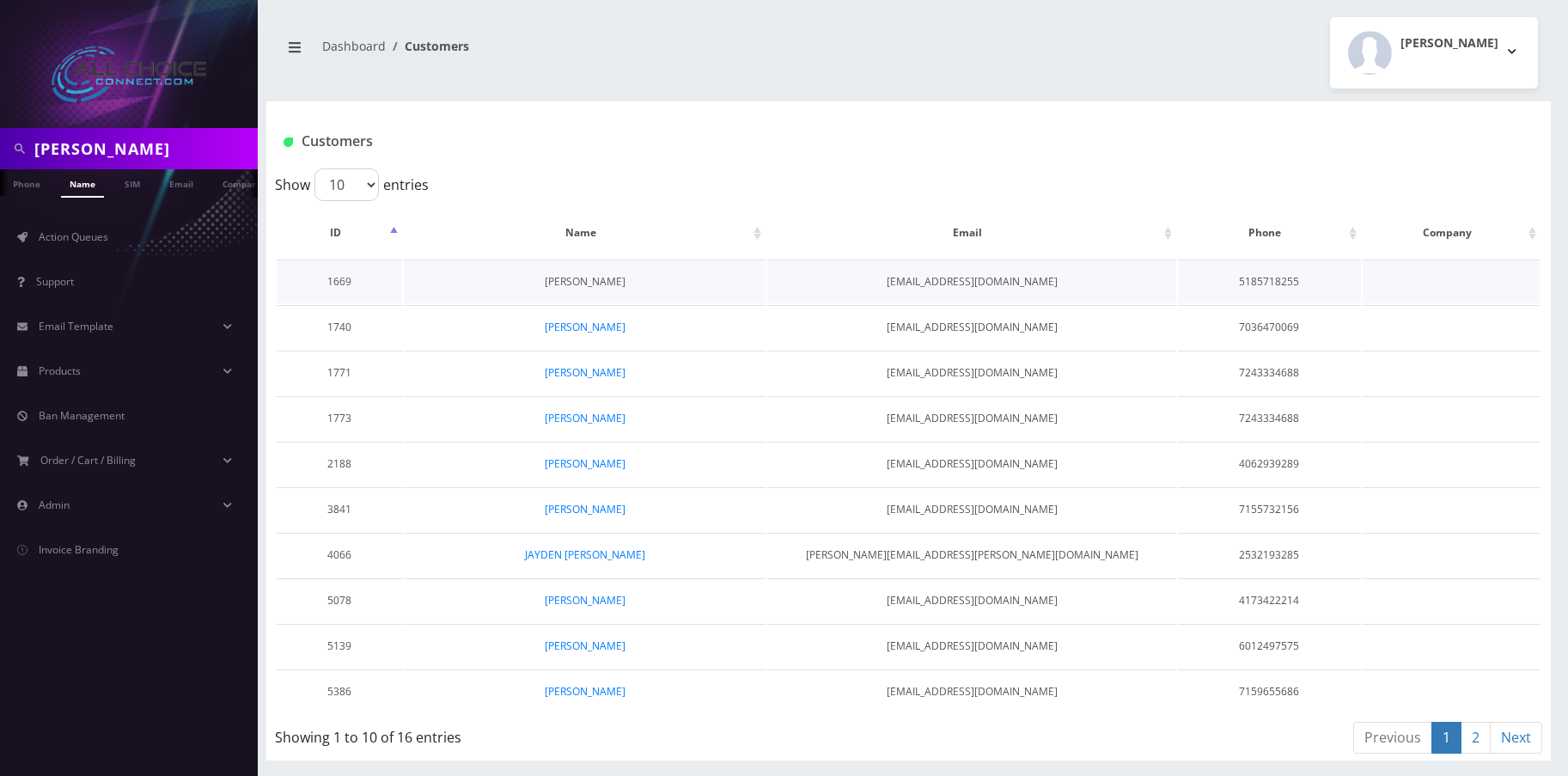
click at [600, 276] on link "[PERSON_NAME]" at bounding box center [585, 282] width 80 height 15
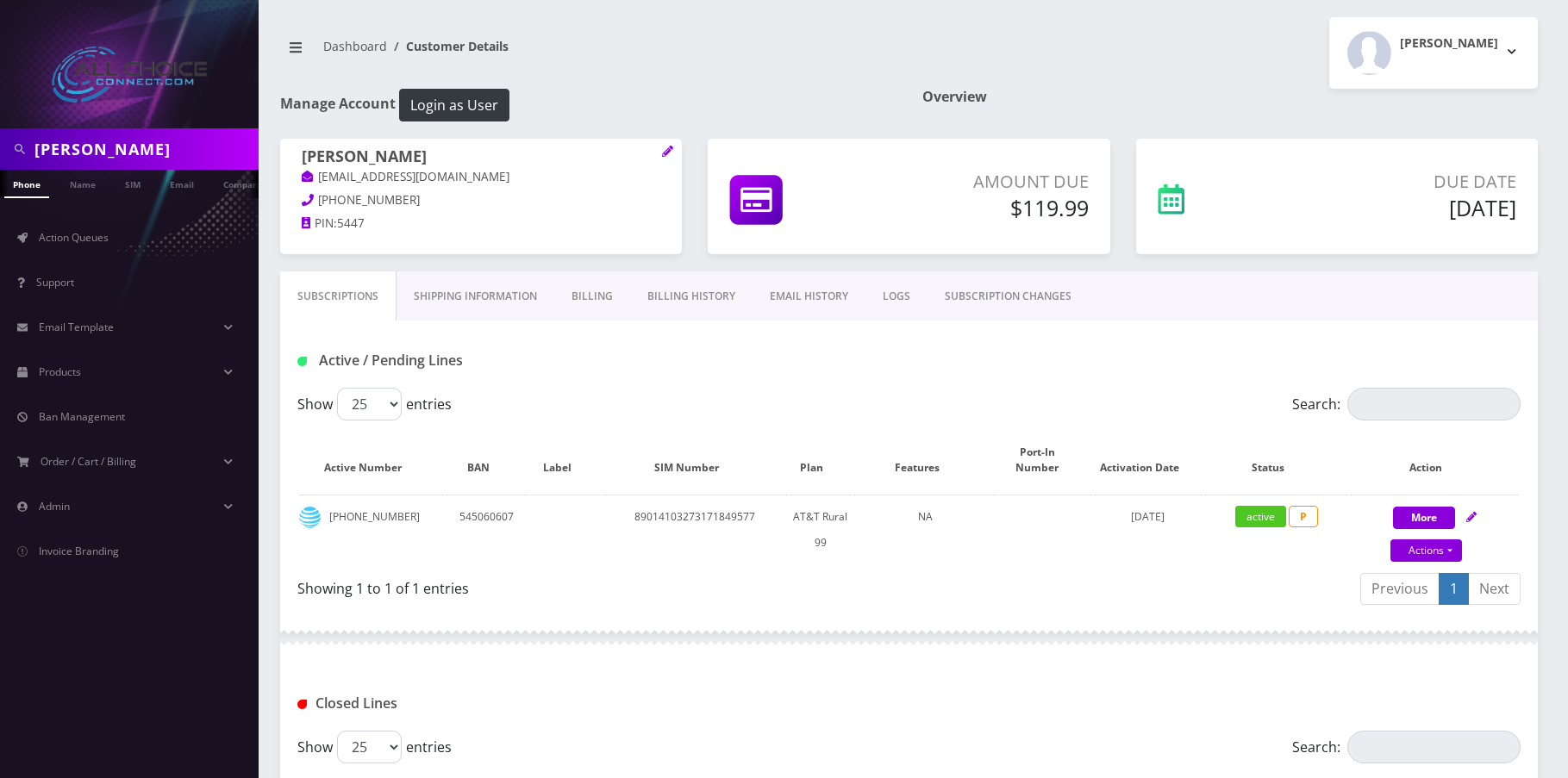
click at [602, 294] on link "Billing" at bounding box center [591, 296] width 76 height 50
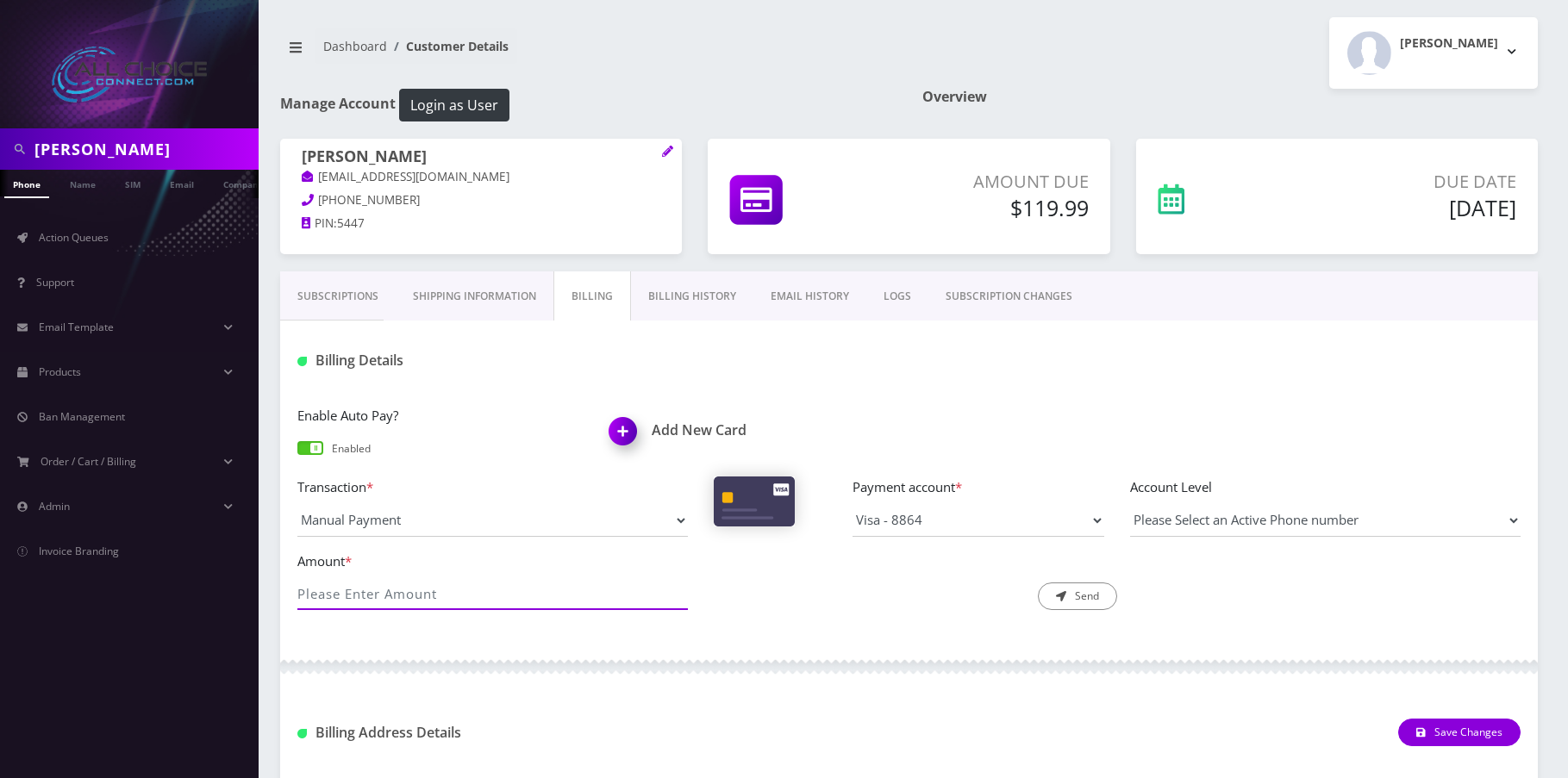
click at [525, 584] on input "Amount *" at bounding box center [492, 594] width 391 height 33
type input "119.99"
click at [1073, 603] on button "Send" at bounding box center [1077, 596] width 79 height 27
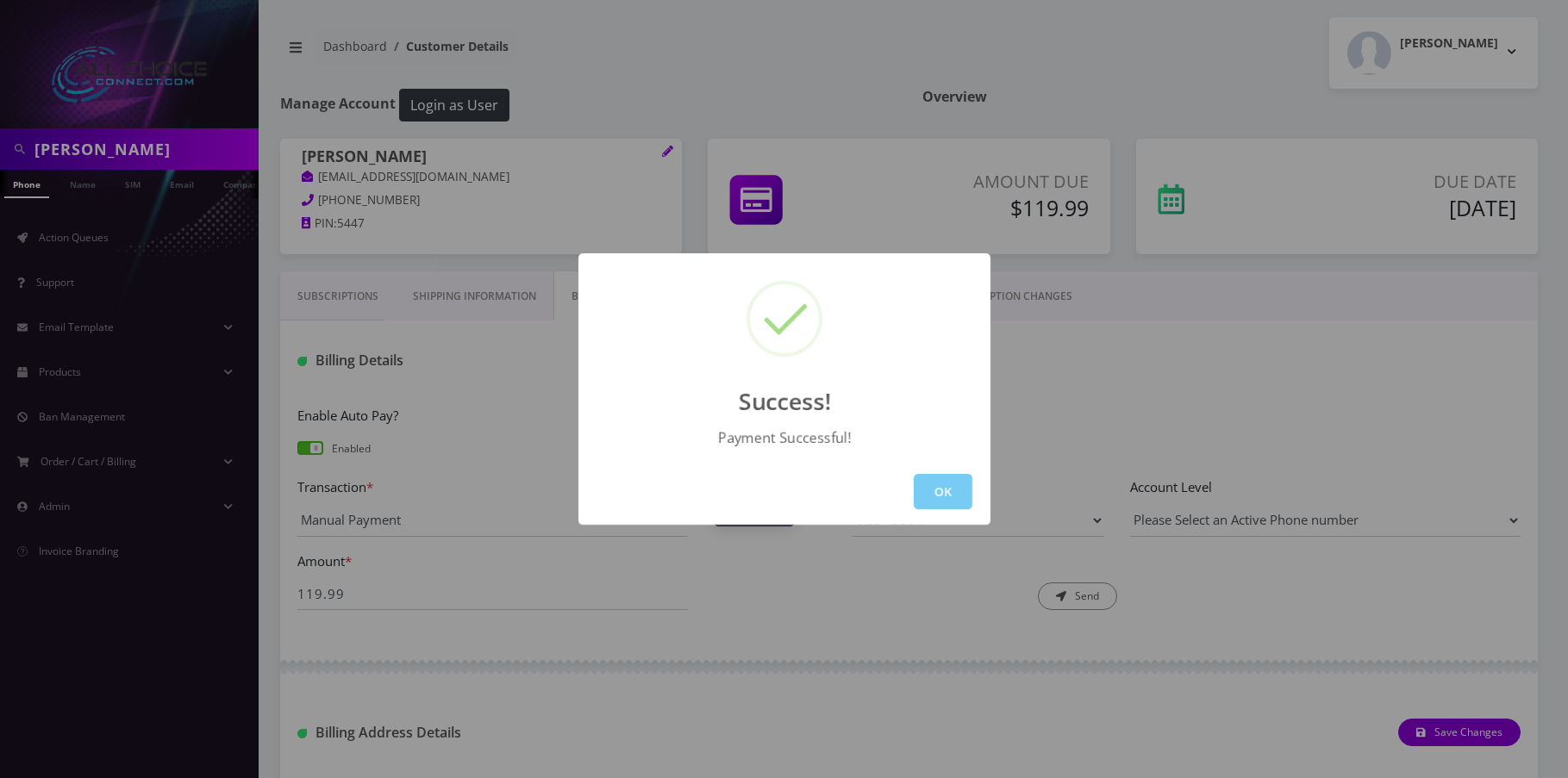
click at [950, 481] on button "OK" at bounding box center [943, 491] width 59 height 36
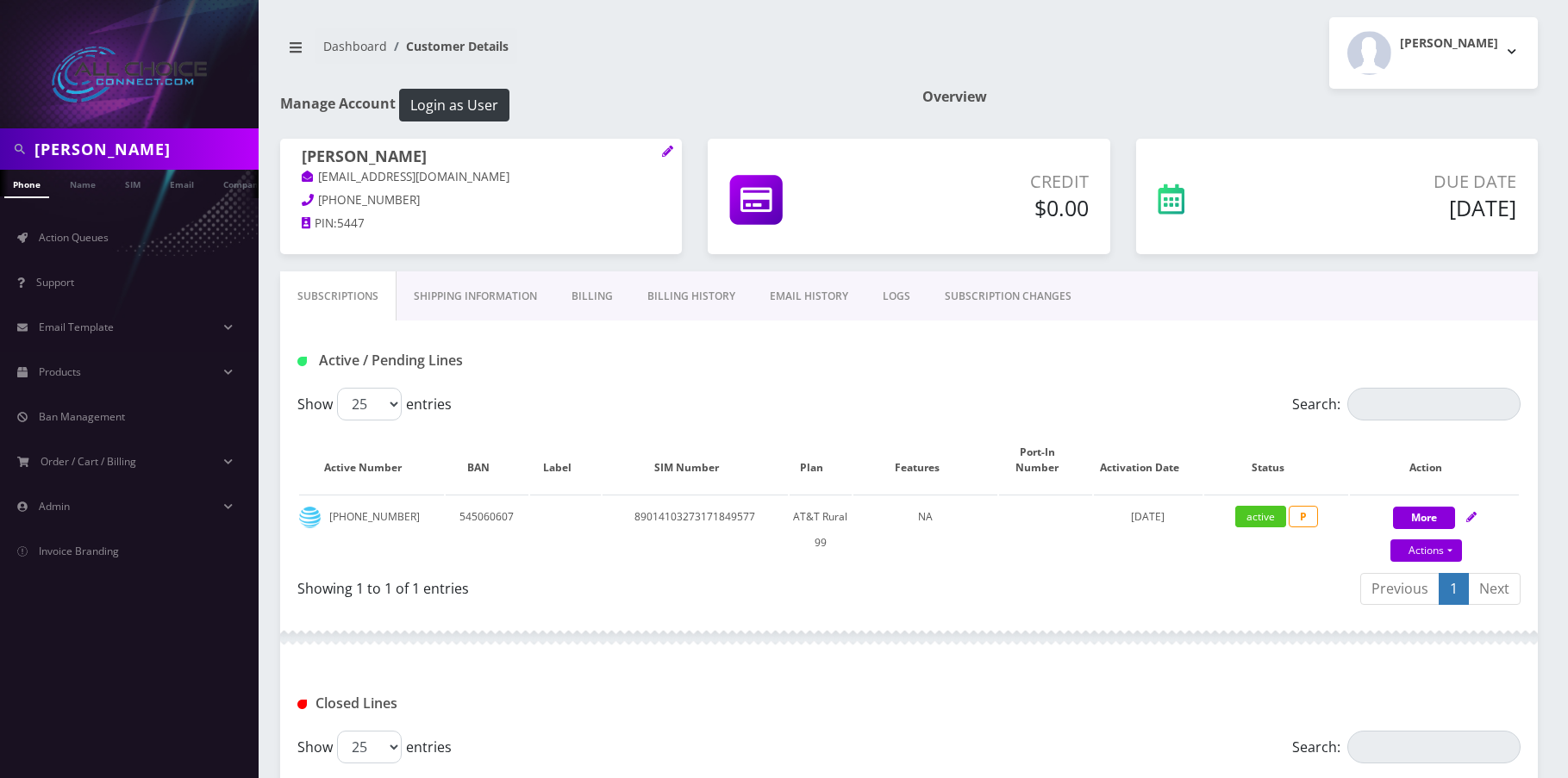
click at [672, 297] on link "Billing History" at bounding box center [690, 296] width 122 height 50
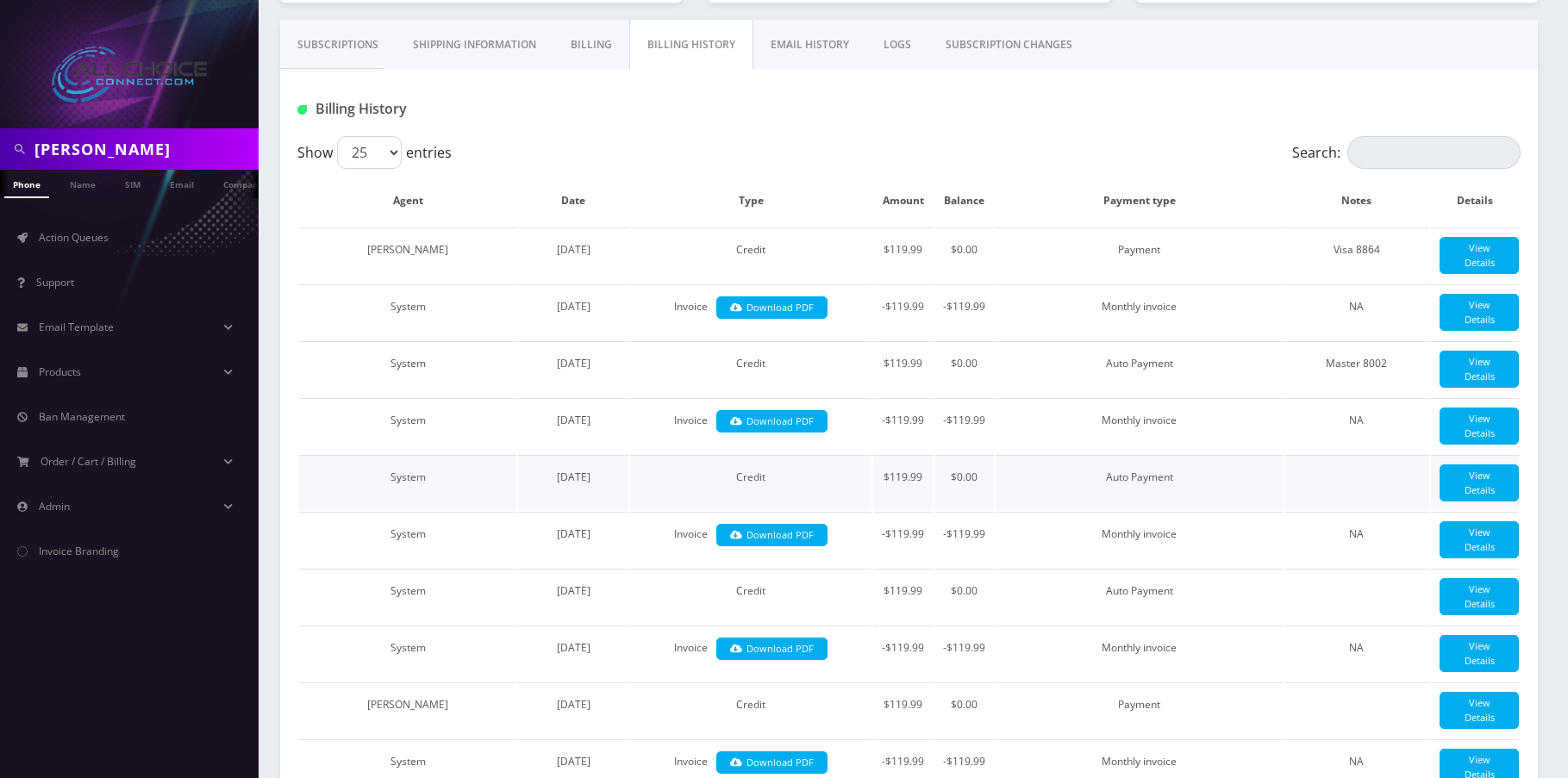
scroll to position [258, 0]
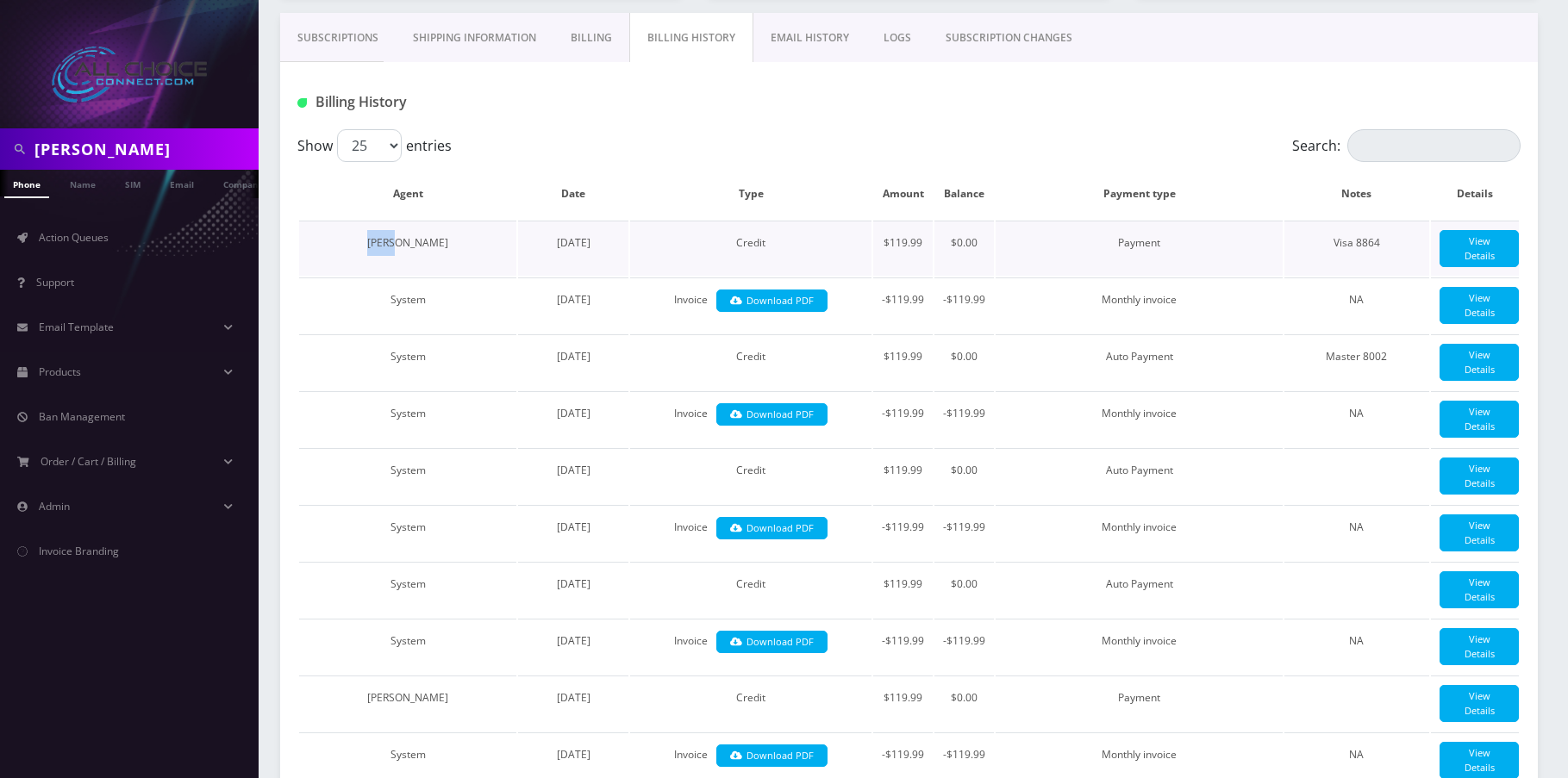
drag, startPoint x: 436, startPoint y: 246, endPoint x: 372, endPoint y: 242, distance: 64.1
click at [372, 242] on td "[PERSON_NAME]" at bounding box center [407, 248] width 217 height 55
